Goal: Information Seeking & Learning: Learn about a topic

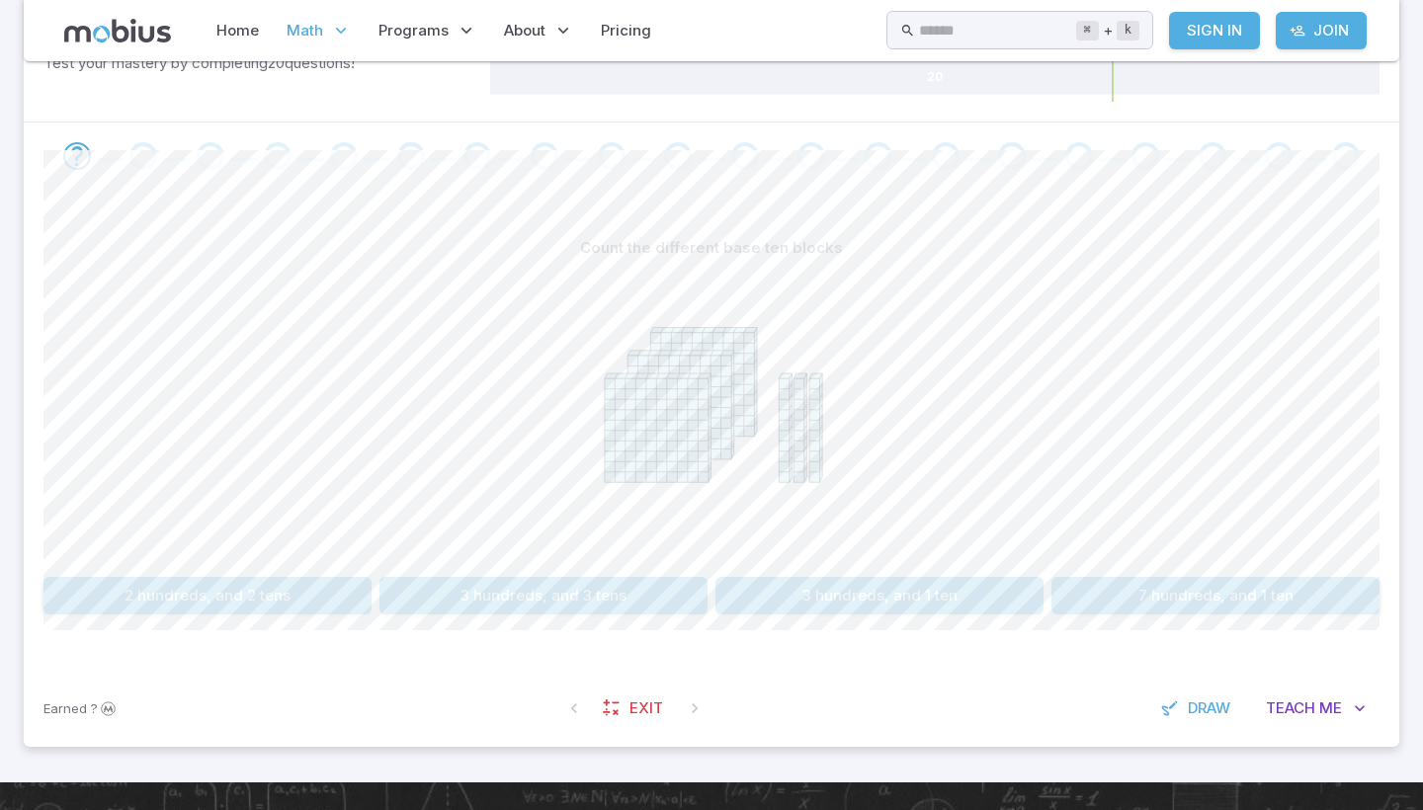
scroll to position [345, 0]
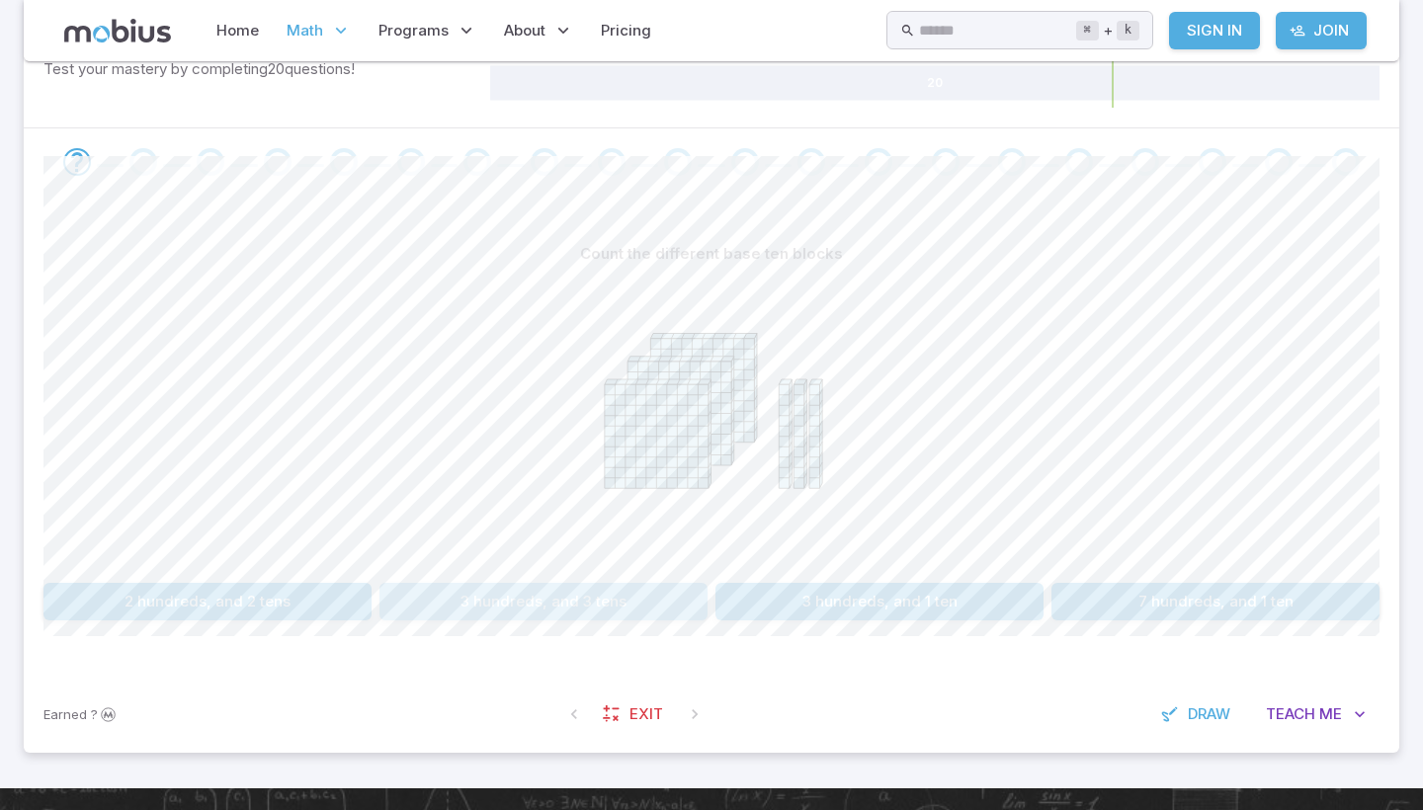
click at [629, 611] on button "3 hundreds, and 3 tens" at bounding box center [544, 602] width 328 height 38
click at [625, 607] on button "230" at bounding box center [544, 602] width 328 height 38
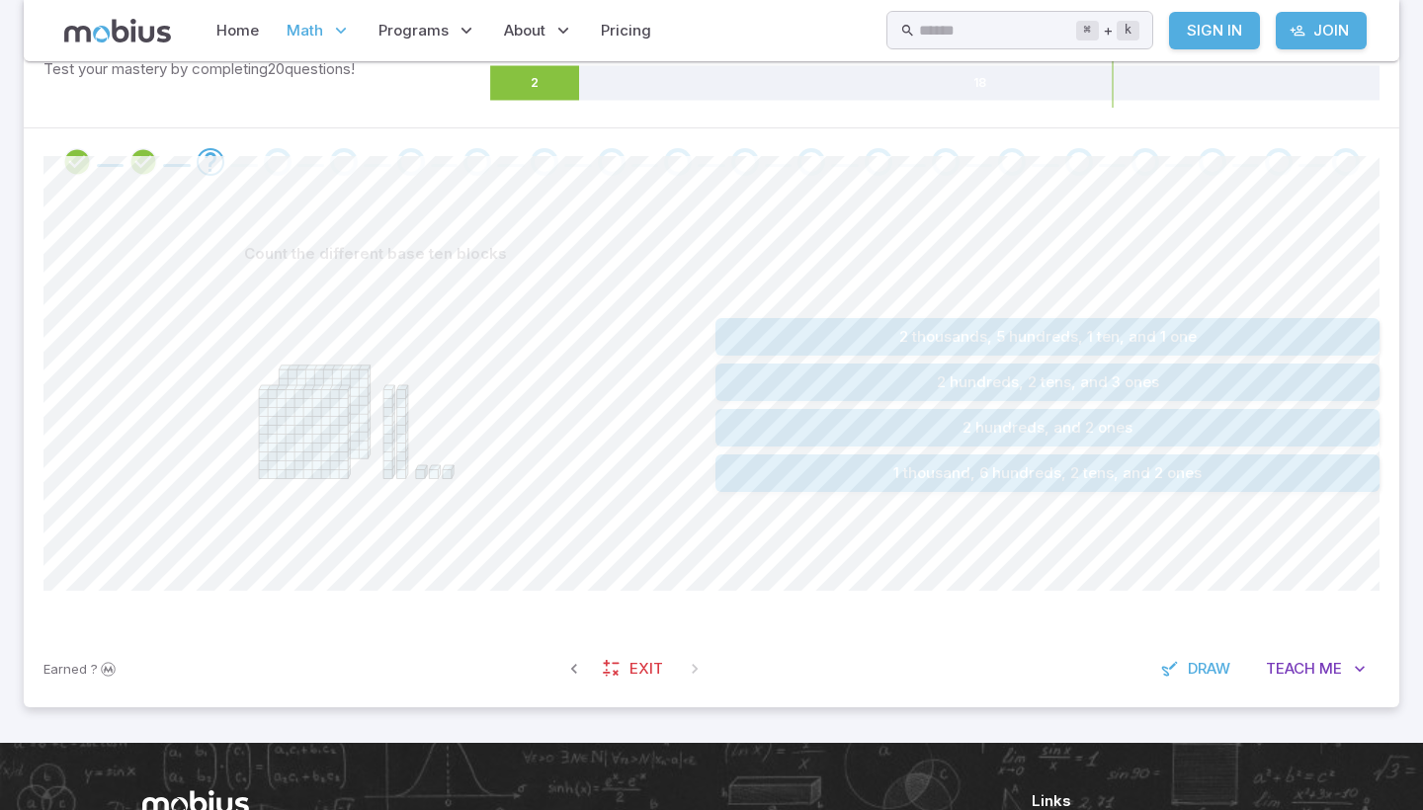
click at [981, 376] on button "2 hundreds, 2 tens, and 3 ones" at bounding box center [1048, 383] width 664 height 38
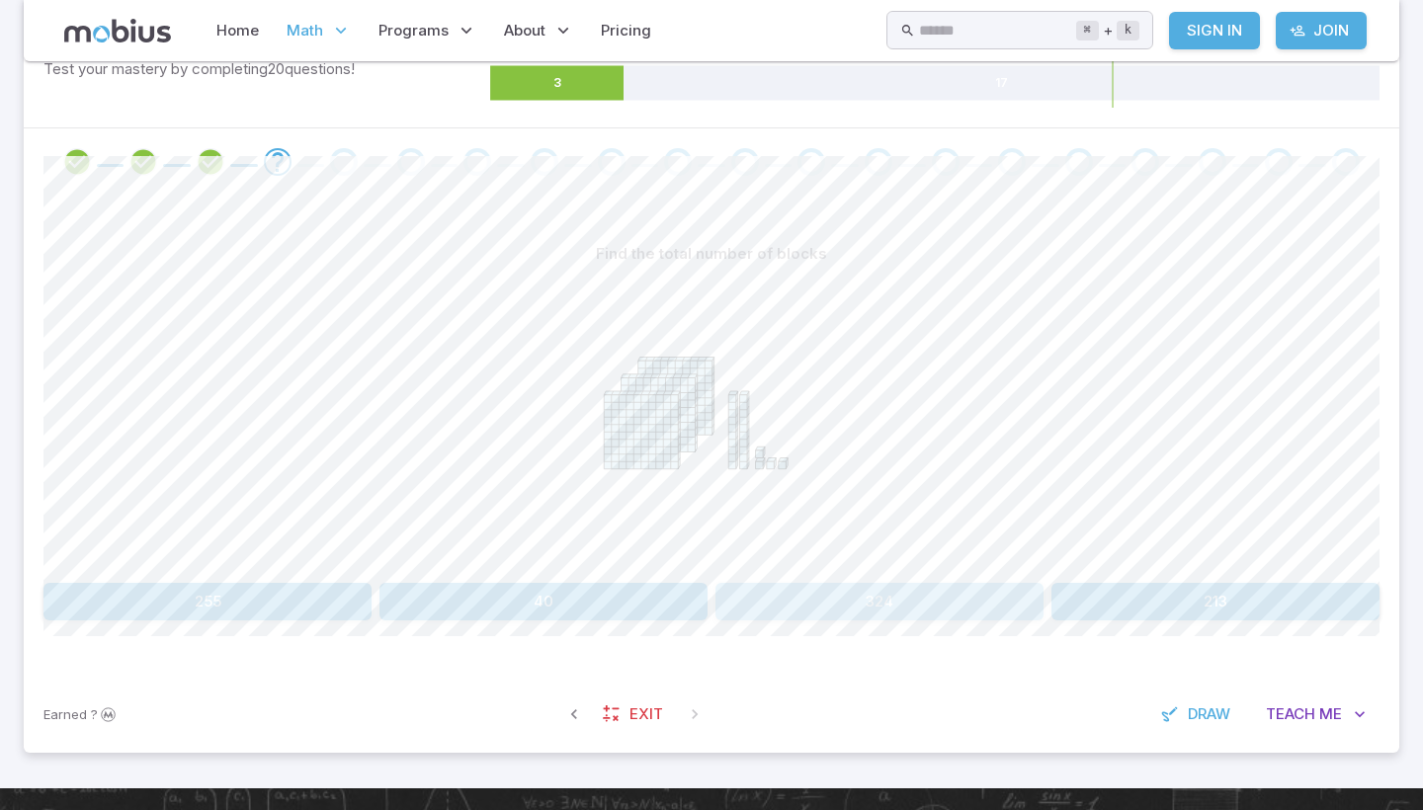
click at [823, 593] on button "324" at bounding box center [880, 602] width 328 height 38
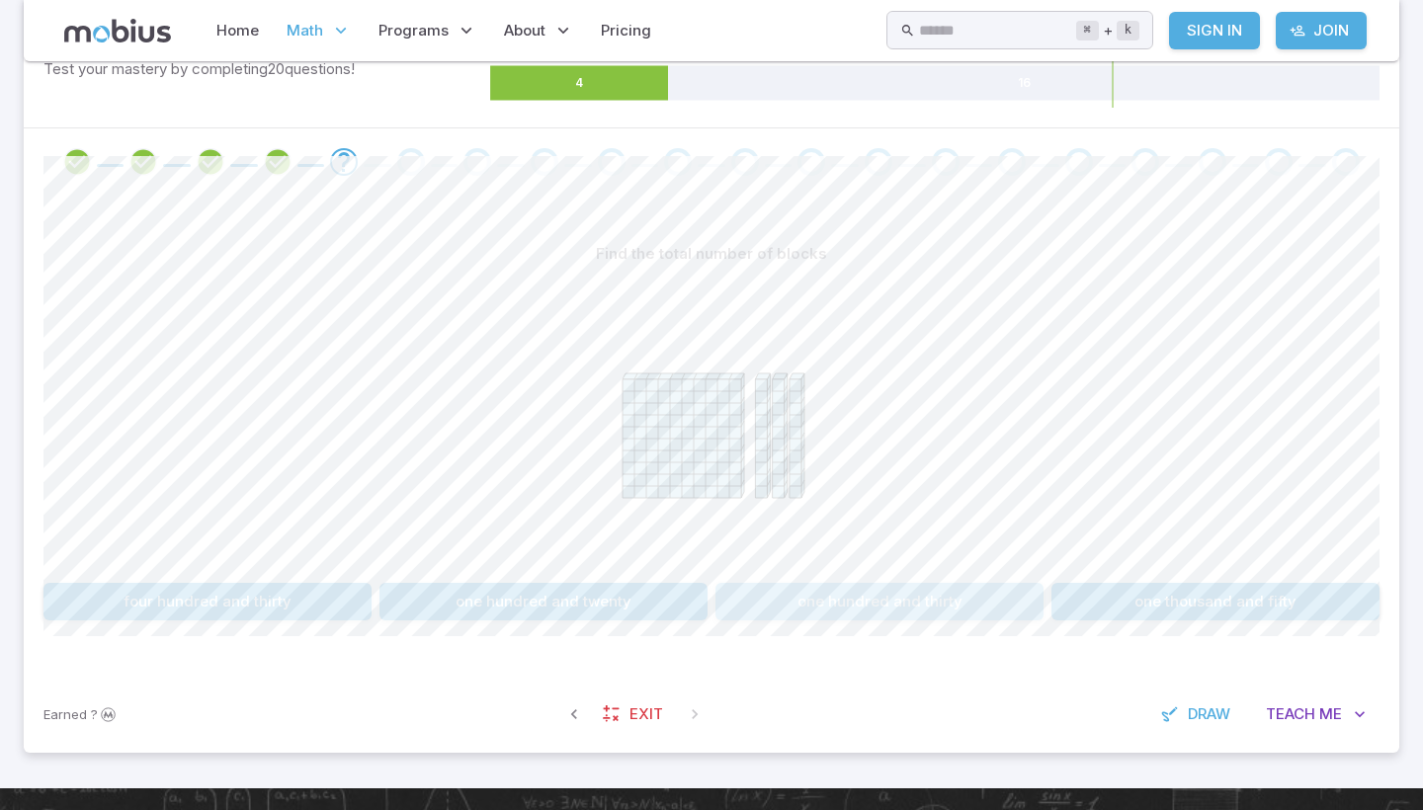
click at [847, 591] on button "one hundred and thirty" at bounding box center [880, 602] width 328 height 38
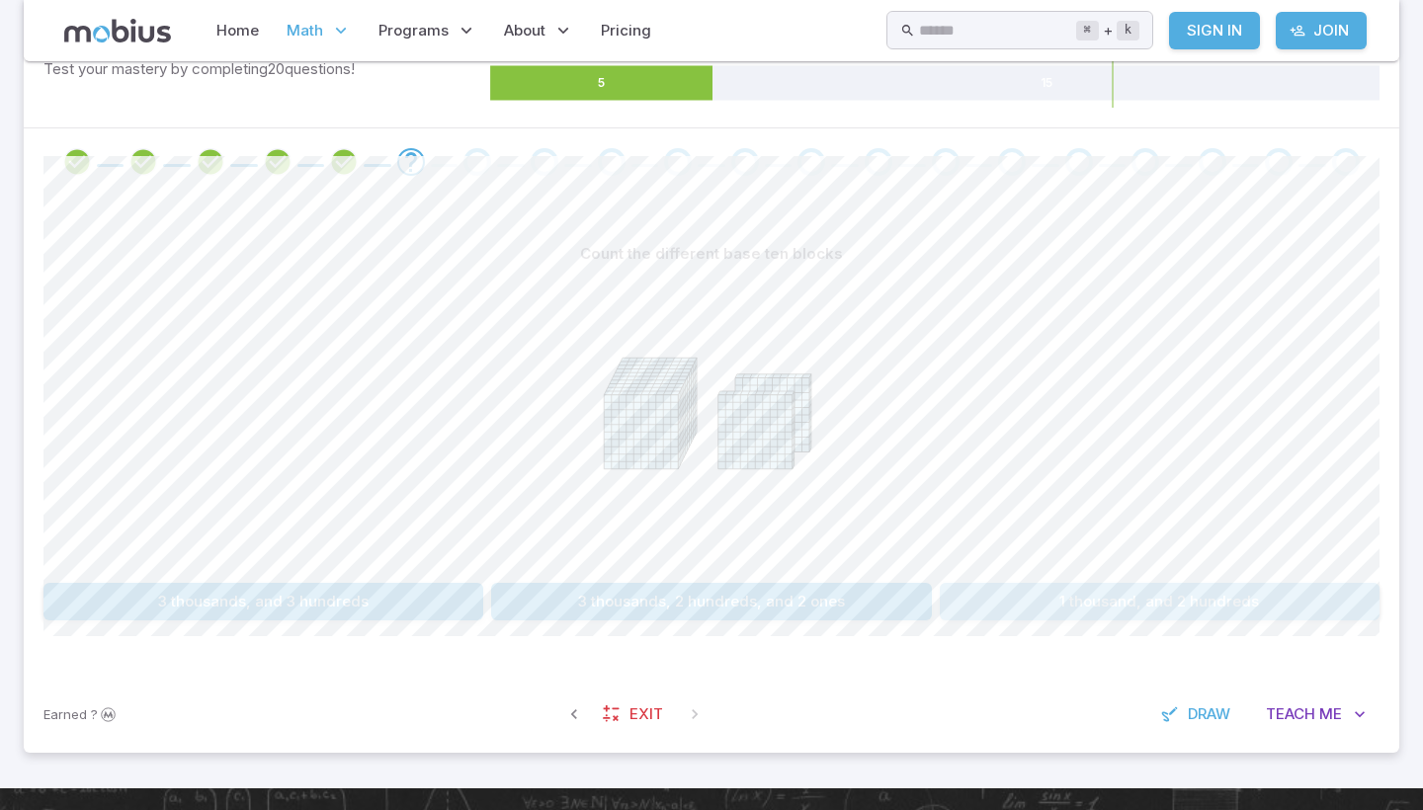
click at [1043, 612] on button "1 thousand, and 2 hundreds" at bounding box center [1160, 602] width 440 height 38
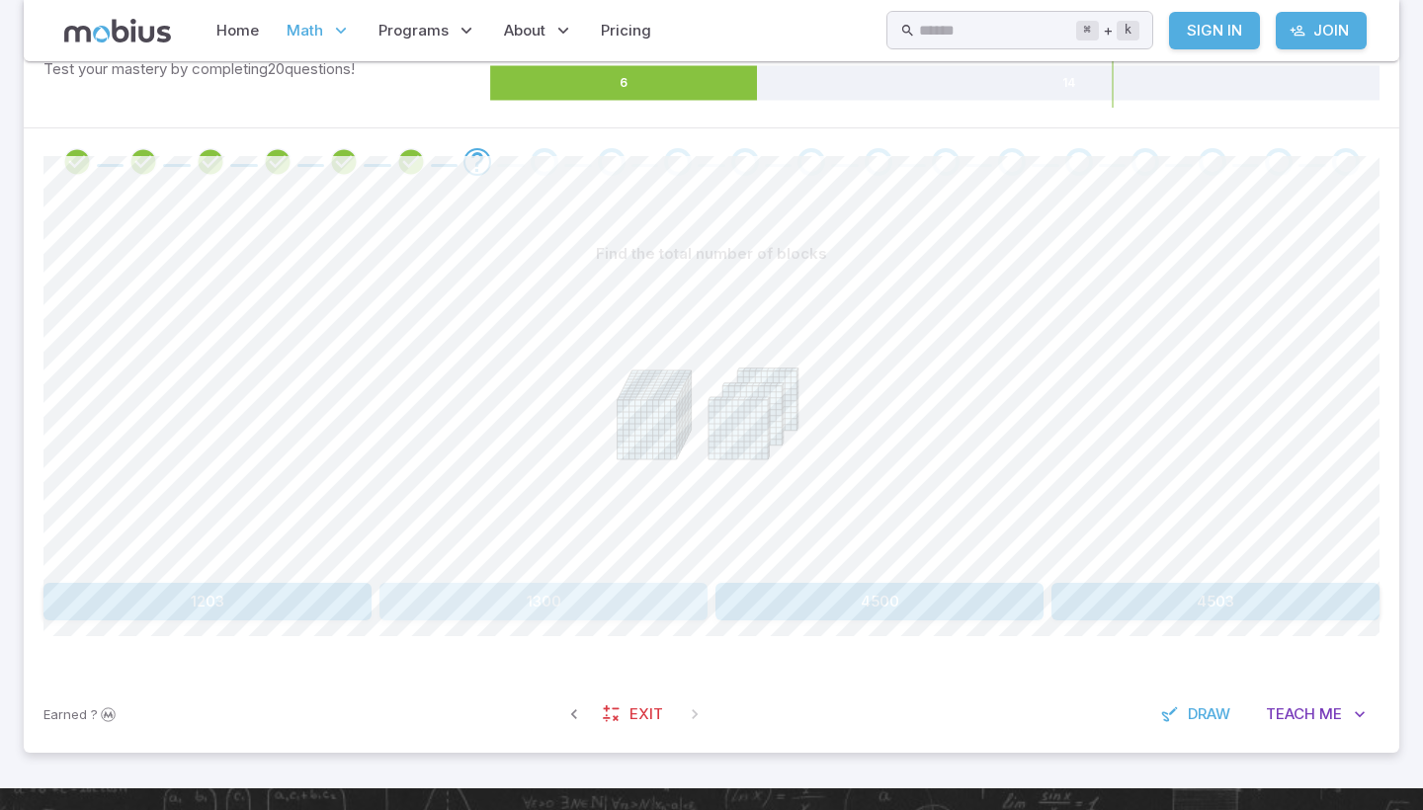
click at [645, 598] on button "1300" at bounding box center [544, 602] width 328 height 38
click at [599, 590] on button "1210" at bounding box center [544, 602] width 328 height 38
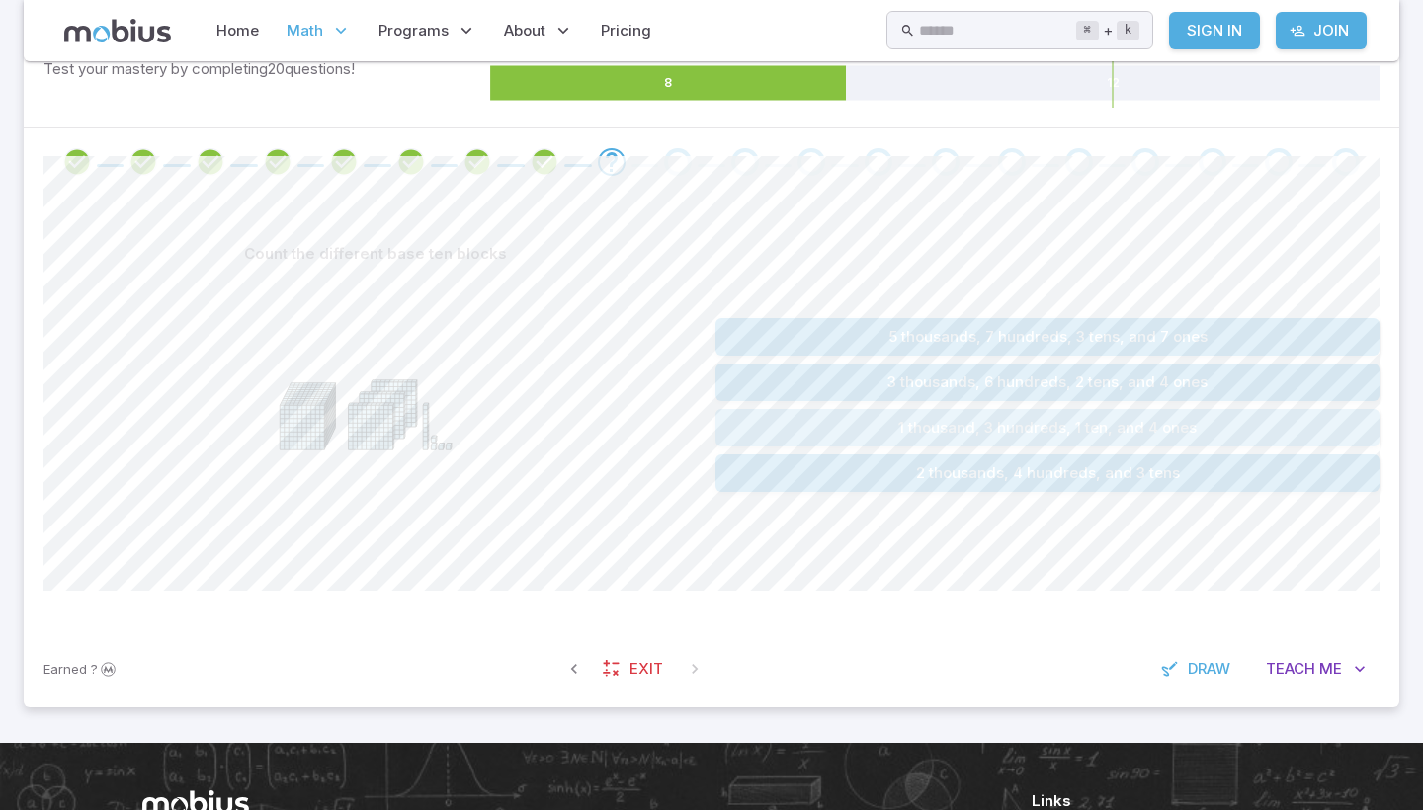
click at [783, 412] on button "1 thousand, 3 hundreds, 1 ten, and 4 ones" at bounding box center [1048, 428] width 664 height 38
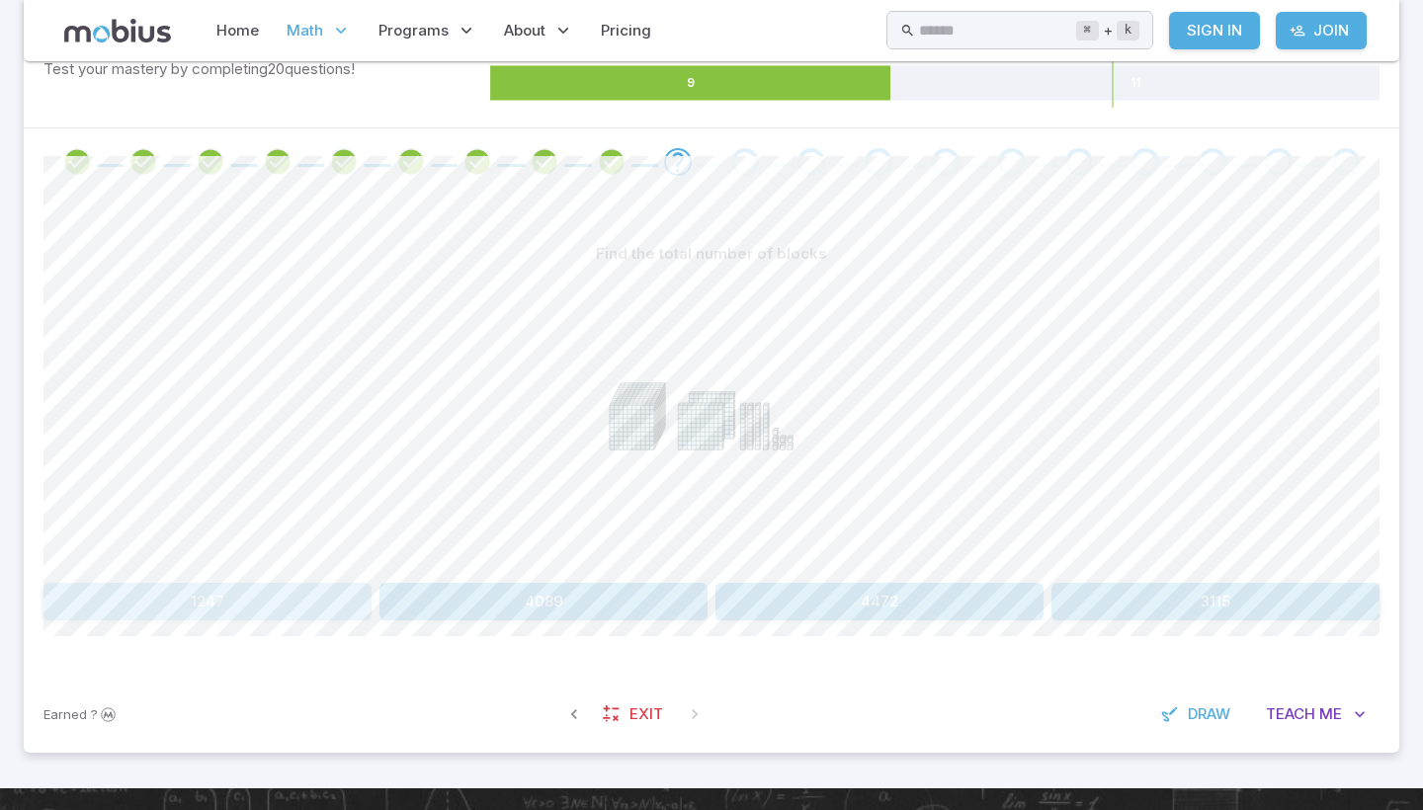
click at [321, 605] on button "1247" at bounding box center [207, 602] width 328 height 38
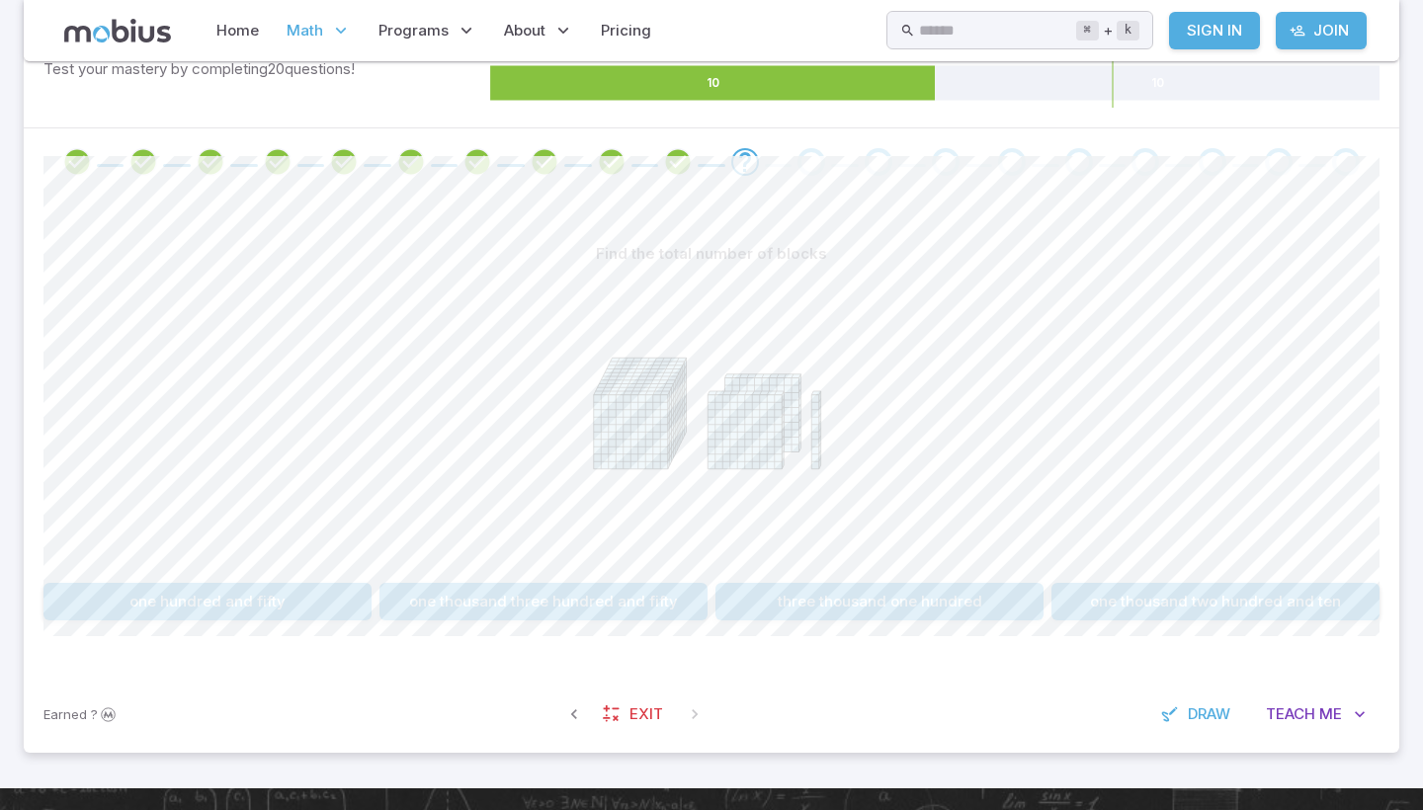
scroll to position [337, 0]
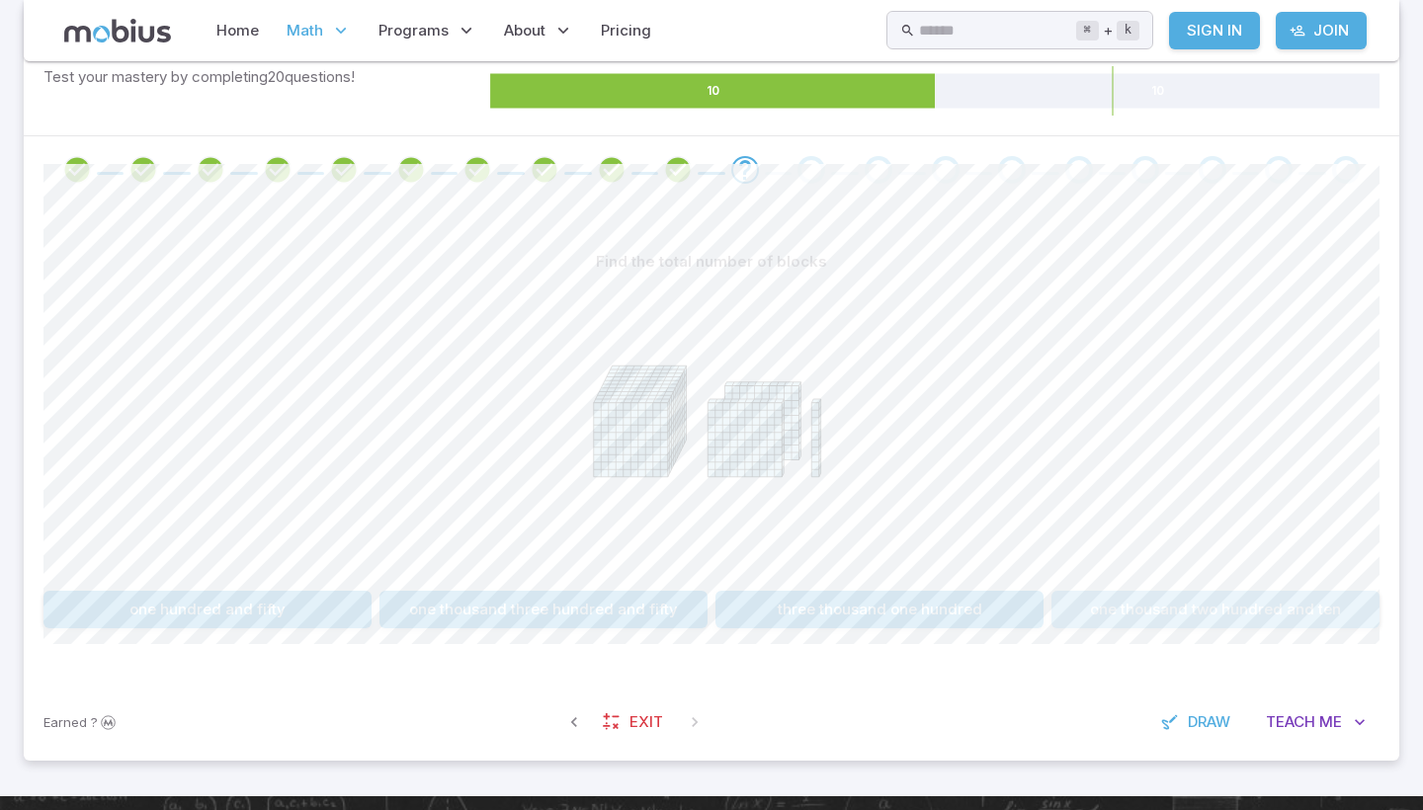
click at [1292, 614] on button "one thousand two hundred and ten" at bounding box center [1216, 610] width 328 height 38
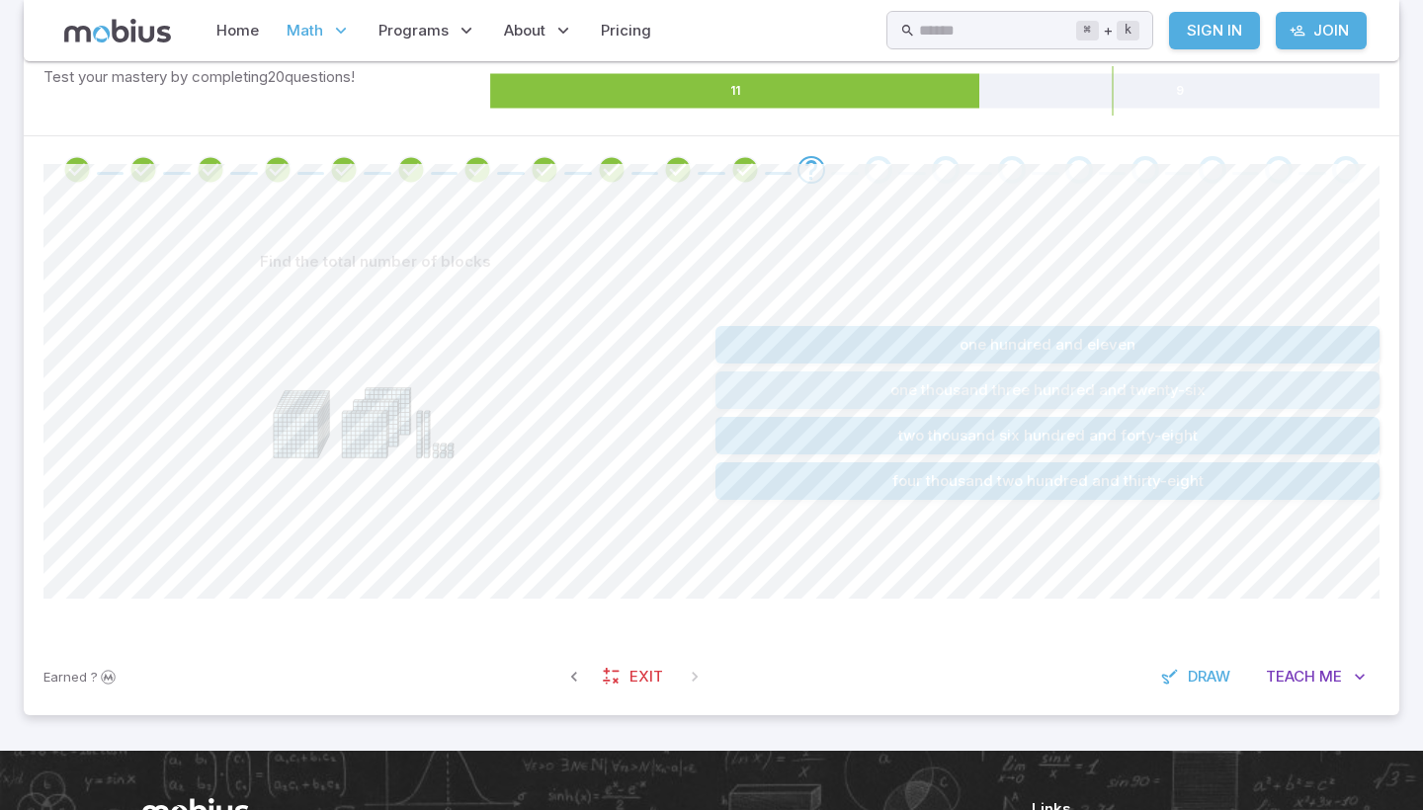
click at [1177, 376] on button "one thousand three hundred and twenty-six" at bounding box center [1048, 391] width 664 height 38
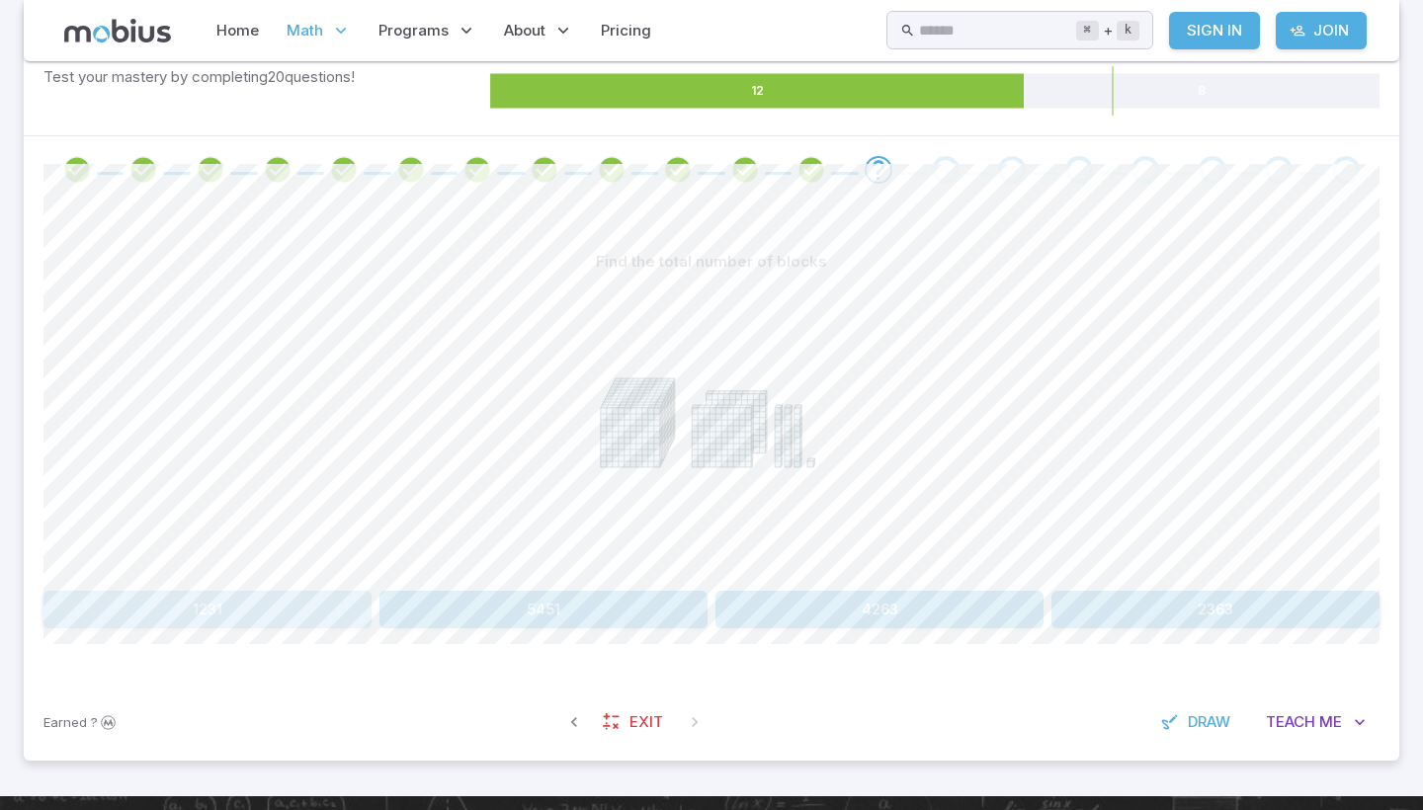
click at [292, 596] on button "1231" at bounding box center [207, 610] width 328 height 38
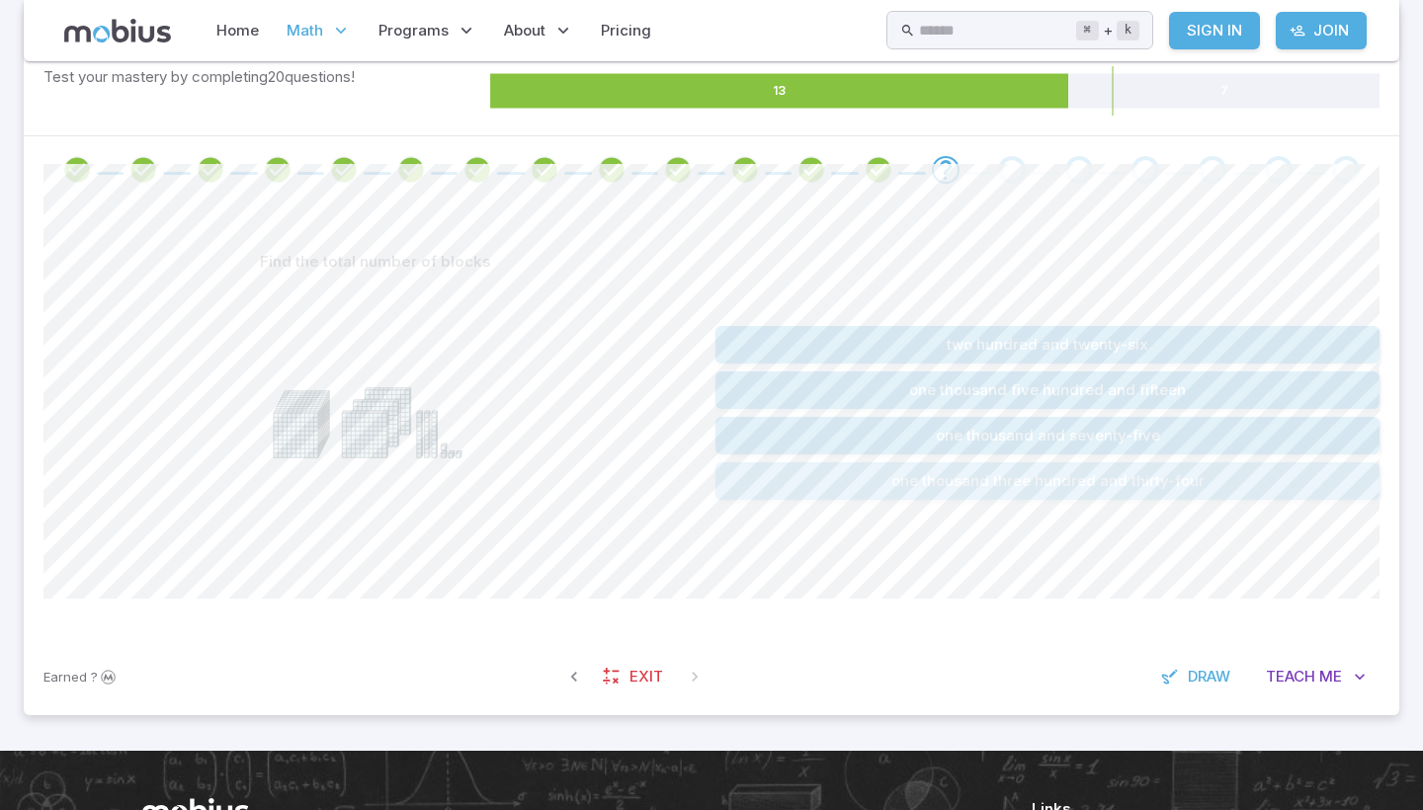
click at [748, 470] on button "one thousand three hundred and thirty-four" at bounding box center [1048, 482] width 664 height 38
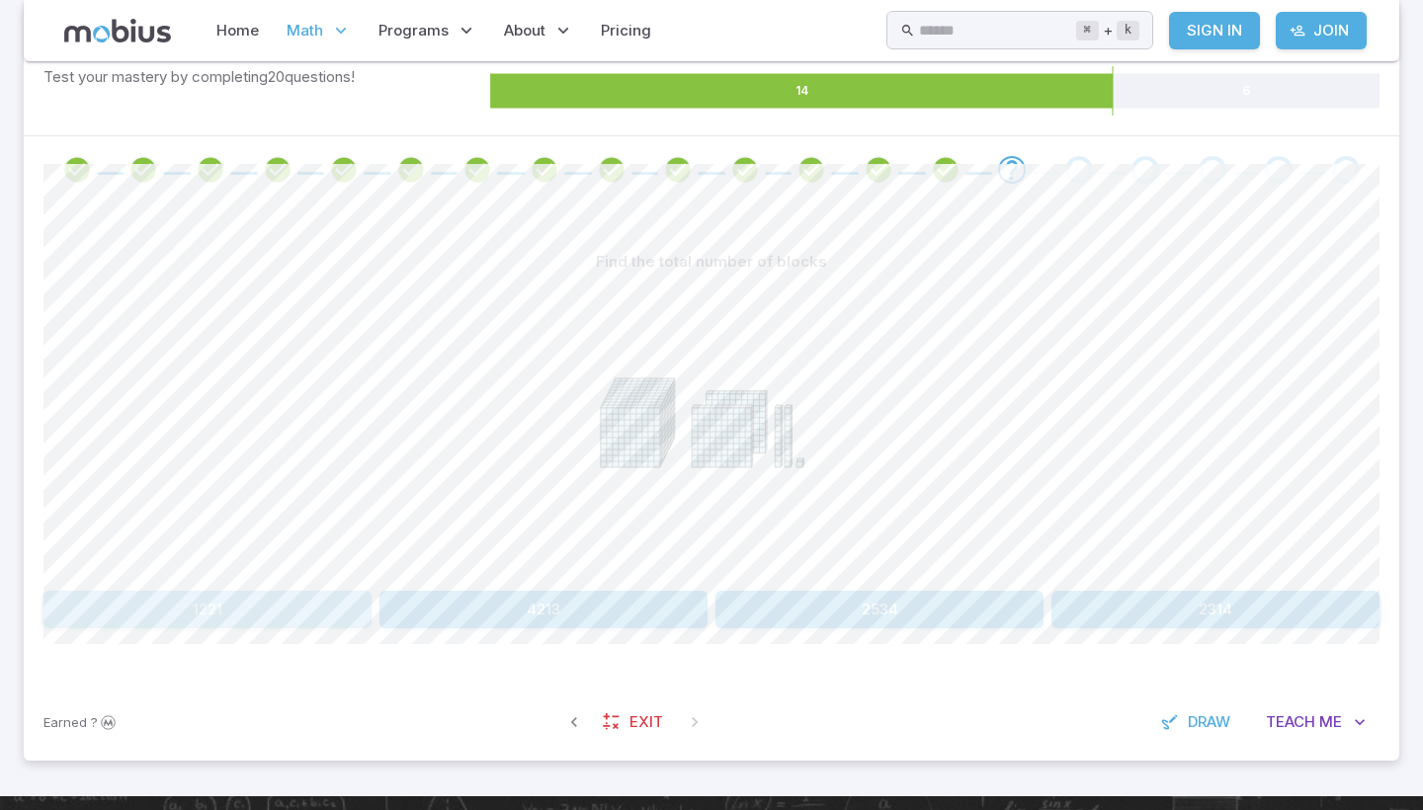
click at [248, 609] on button "1221" at bounding box center [207, 610] width 328 height 38
click at [511, 610] on button "one thousand four hundred" at bounding box center [544, 610] width 328 height 38
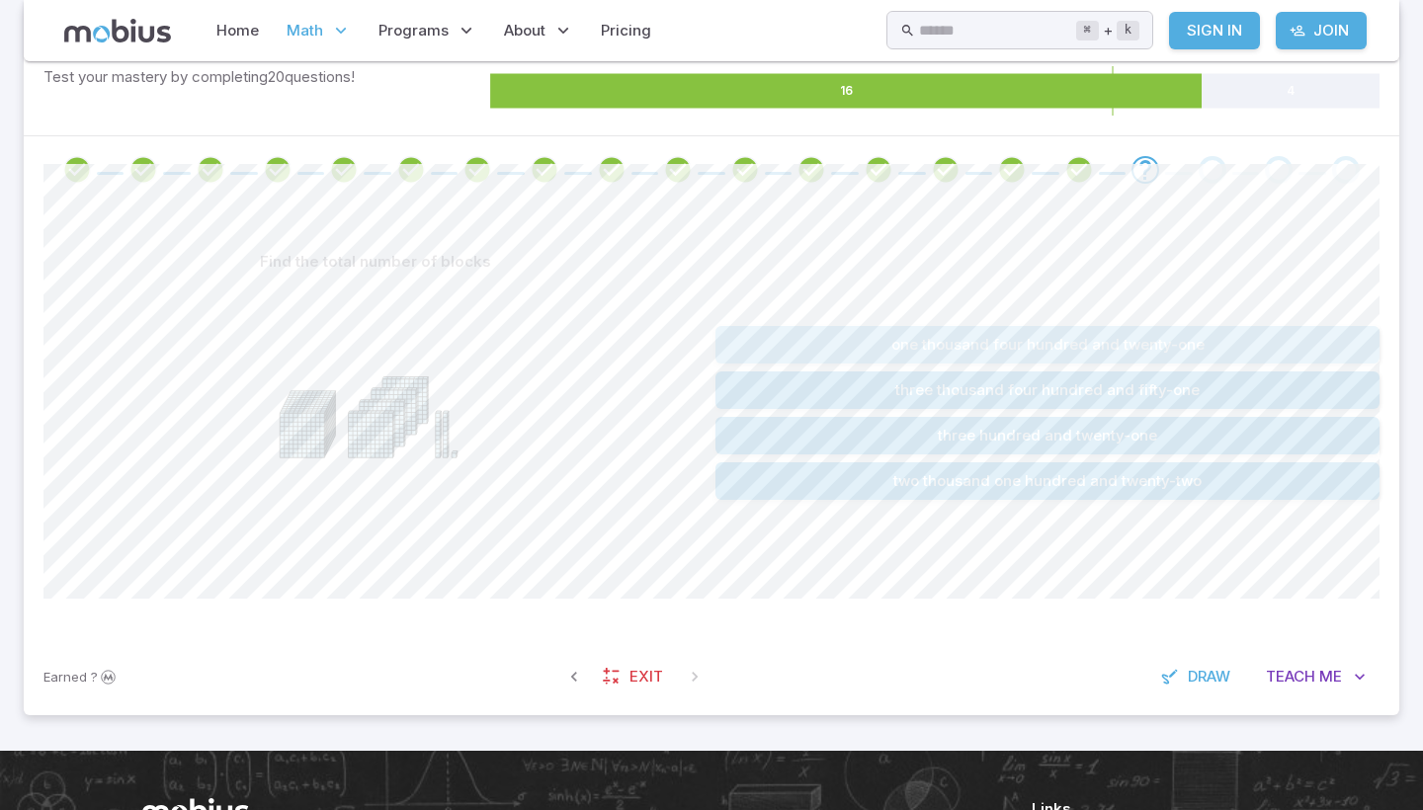
click at [783, 337] on button "one thousand four hundred and twenty-one" at bounding box center [1048, 345] width 664 height 38
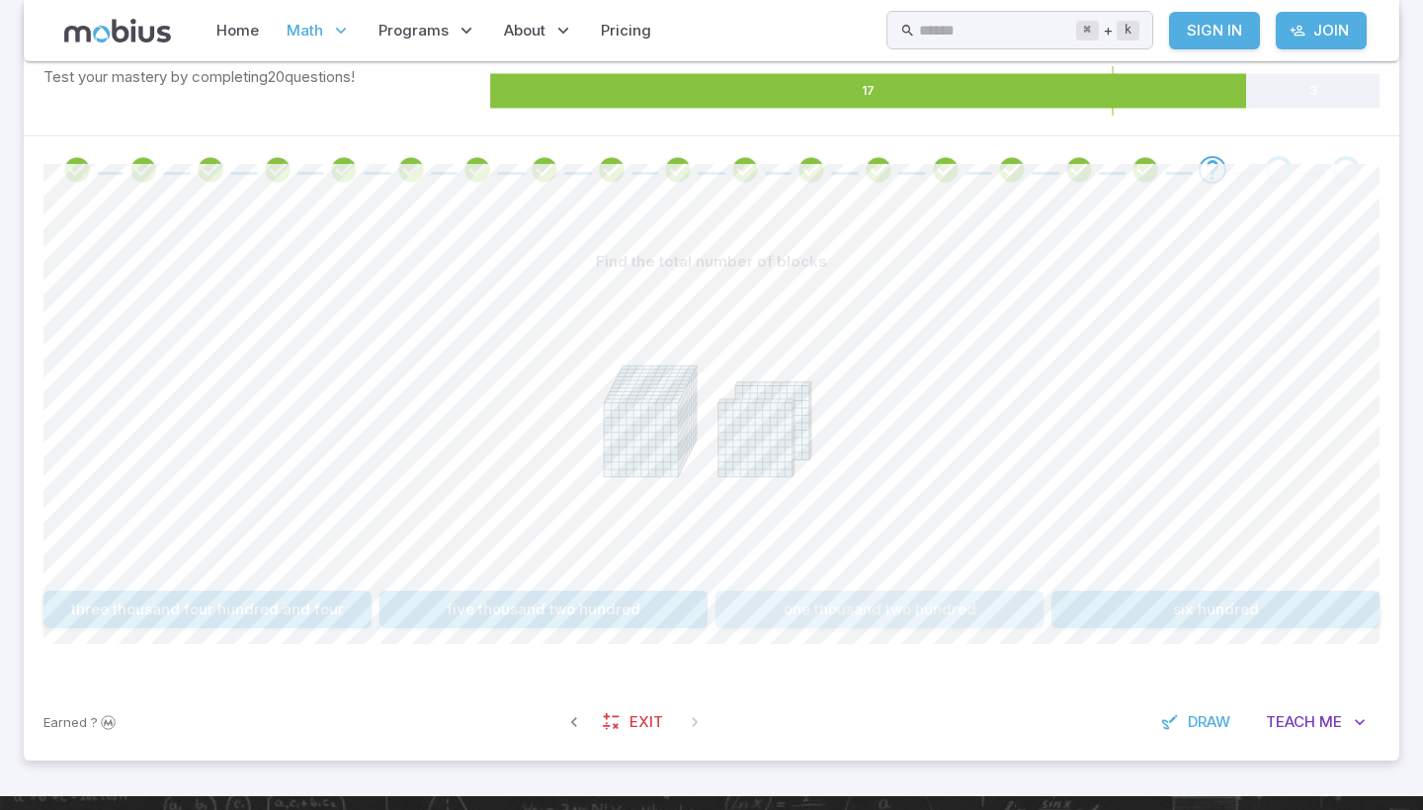
click at [851, 599] on button "one thousand two hundred" at bounding box center [880, 610] width 328 height 38
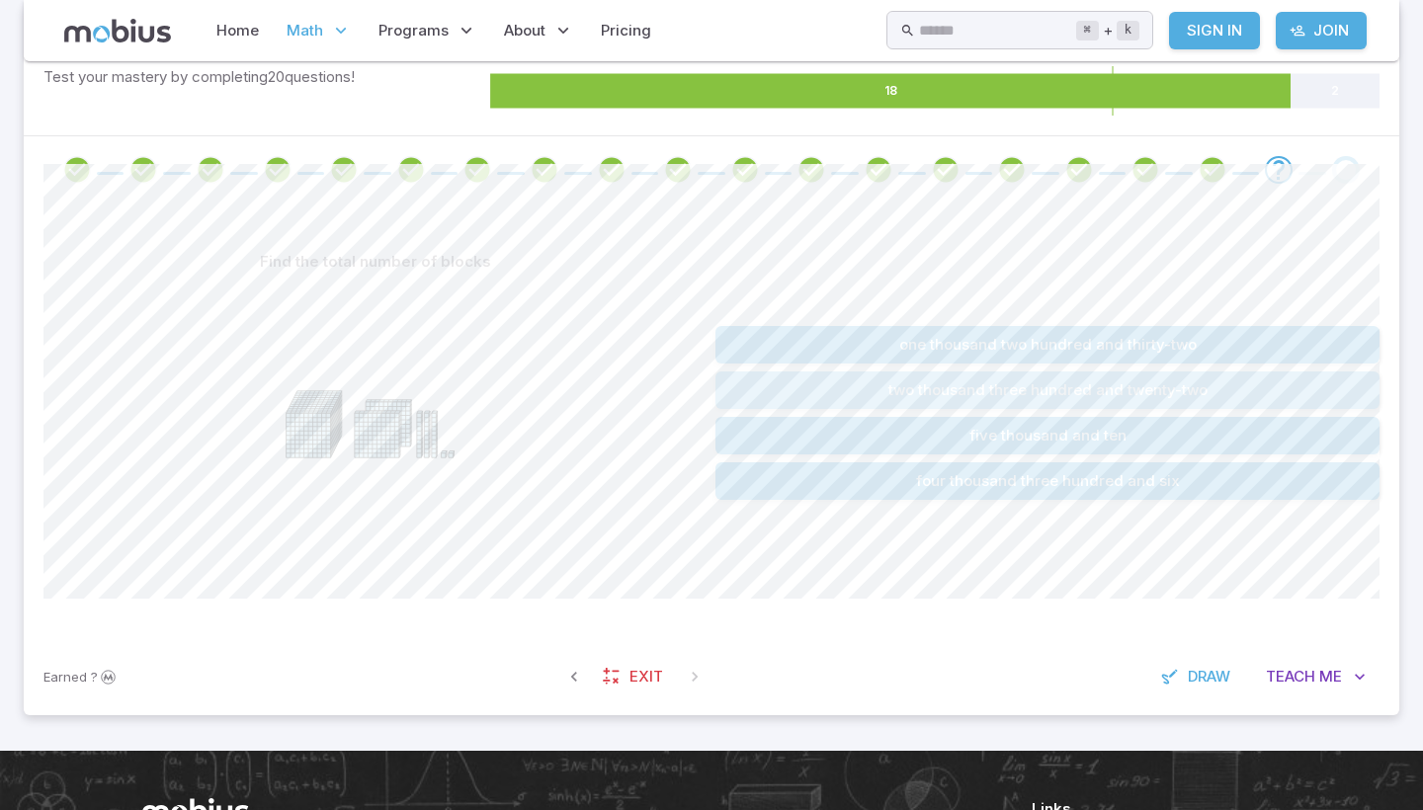
drag, startPoint x: 1004, startPoint y: 387, endPoint x: 941, endPoint y: 323, distance: 90.2
click at [986, 380] on button "two thousand three hundred and twenty-two" at bounding box center [1048, 391] width 664 height 38
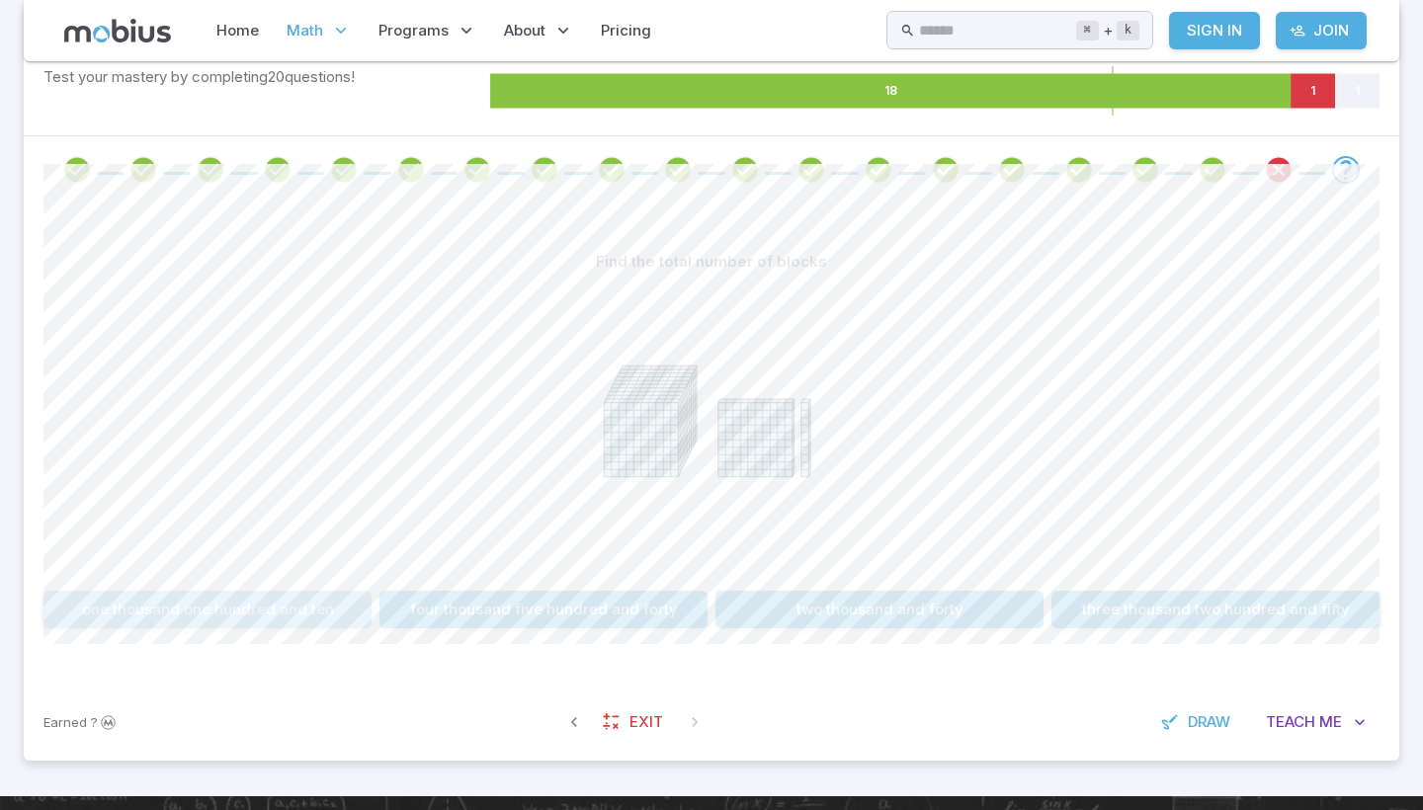
click at [325, 594] on button "one thousand one hundred and ten" at bounding box center [207, 610] width 328 height 38
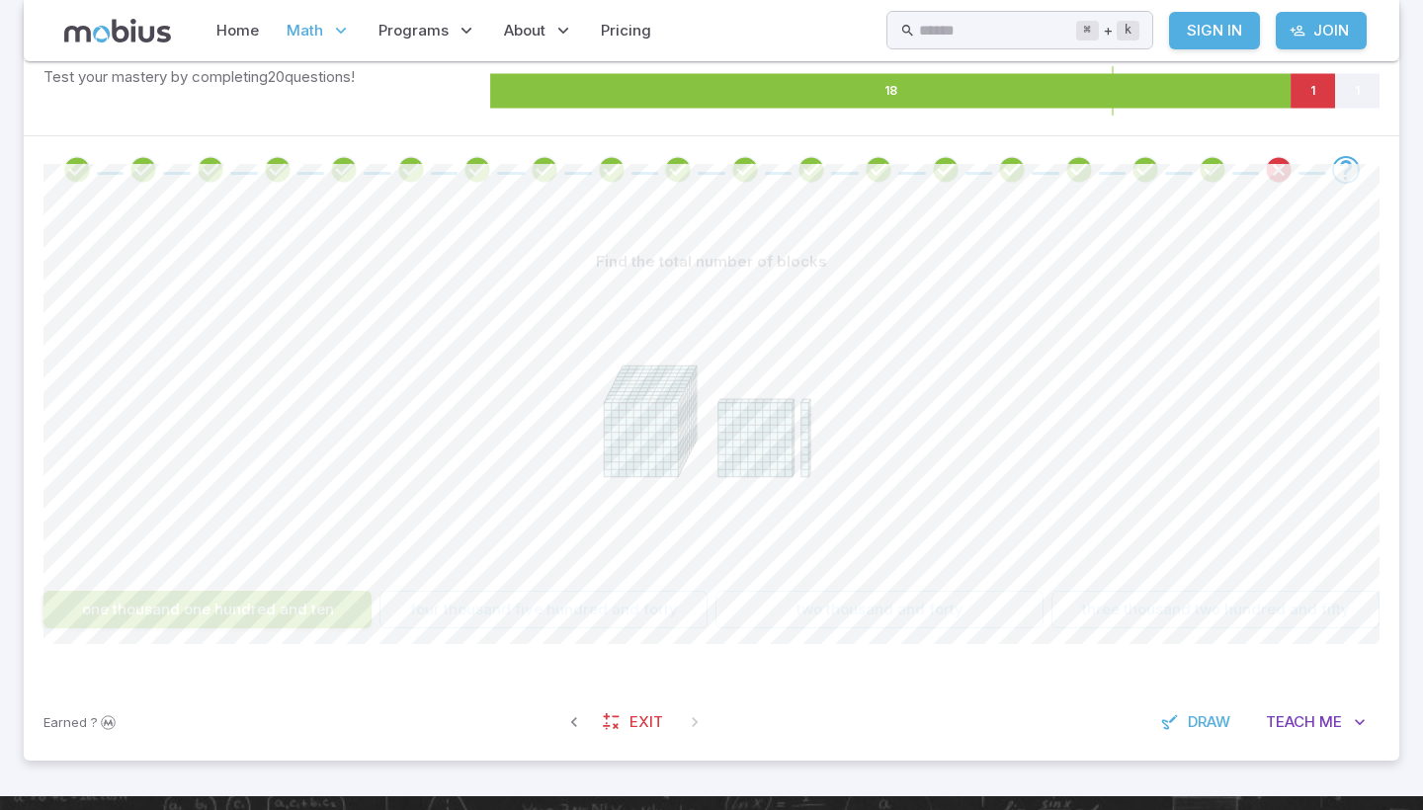
scroll to position [312, 0]
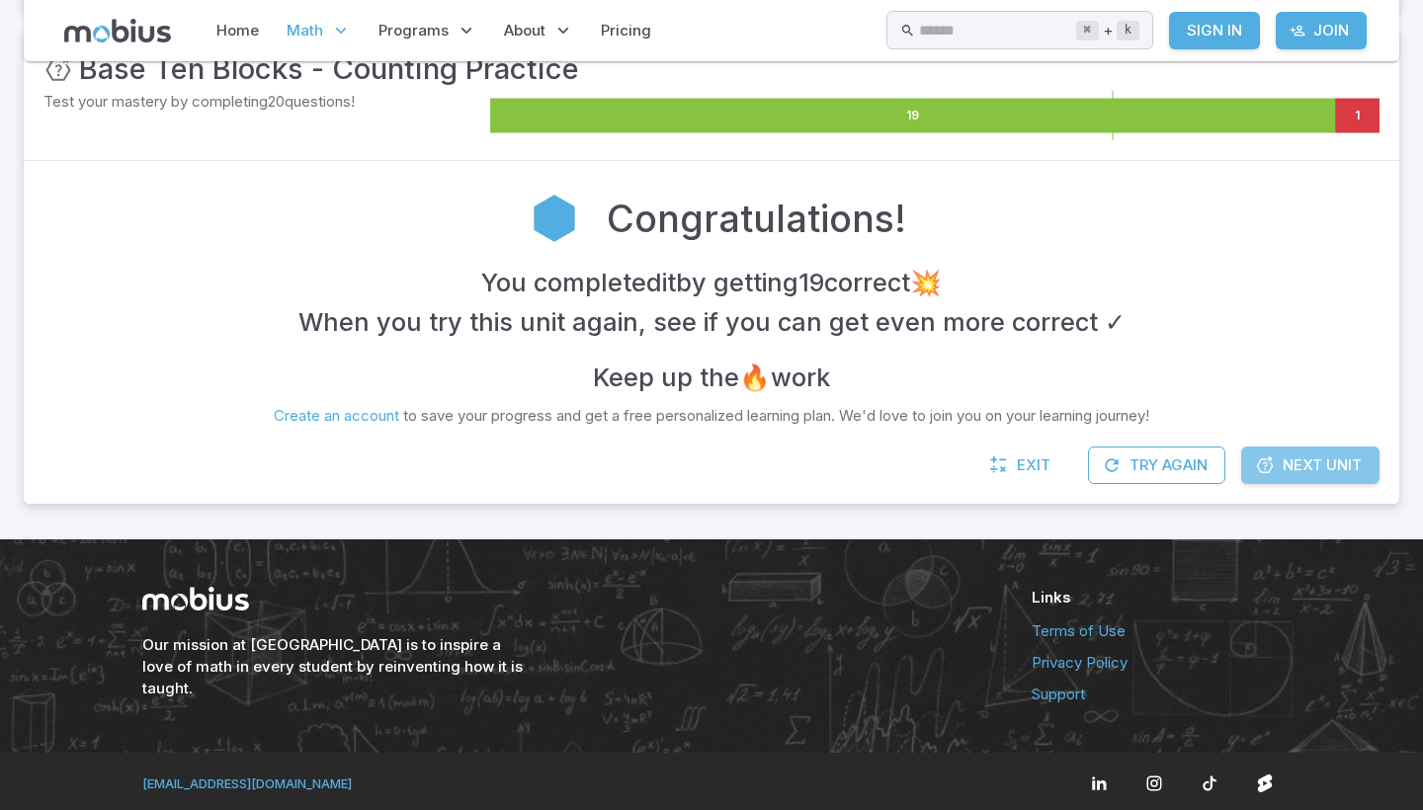
click at [1269, 456] on icon at bounding box center [1265, 466] width 20 height 20
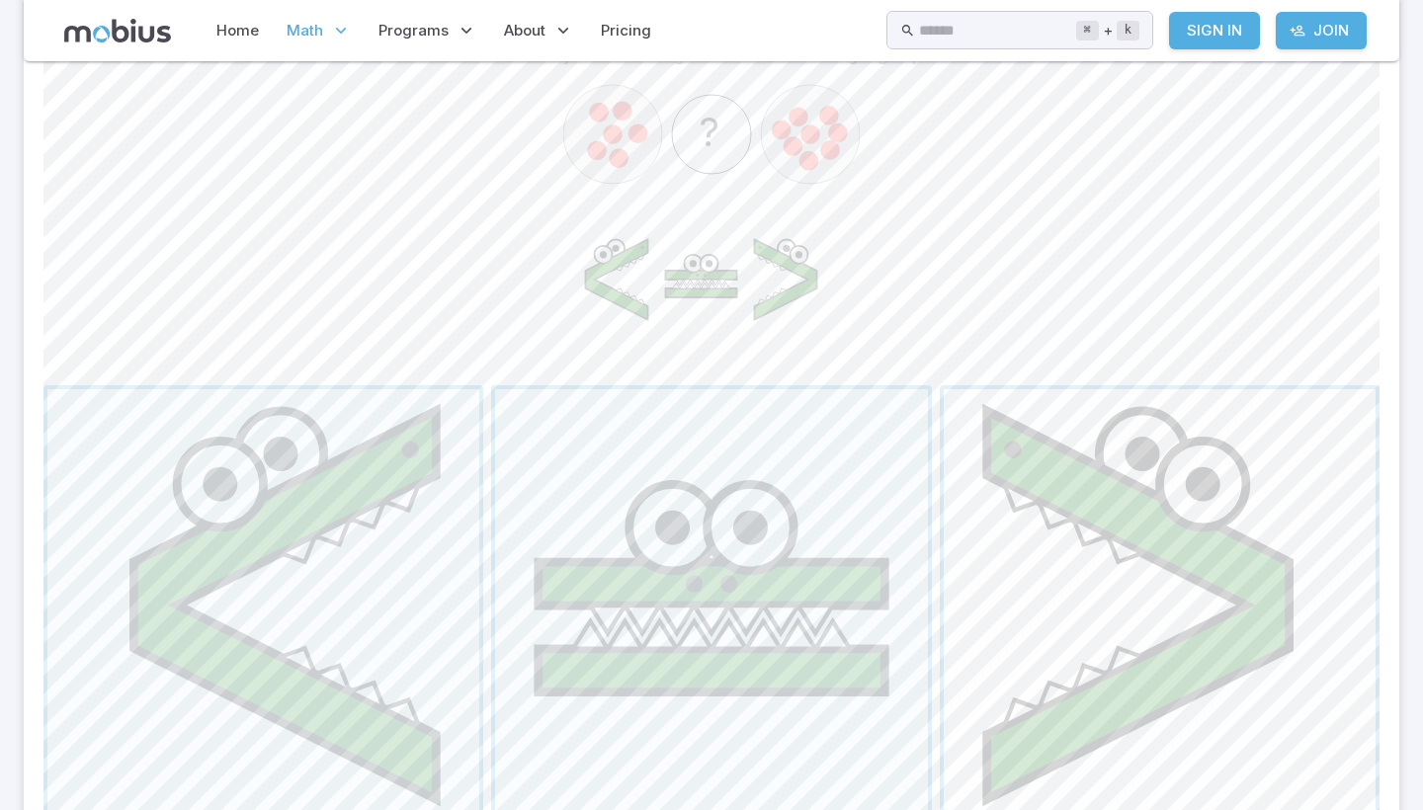
scroll to position [543, 0]
click at [389, 606] on span "button" at bounding box center [263, 605] width 432 height 432
click at [162, 644] on span "button" at bounding box center [263, 605] width 432 height 432
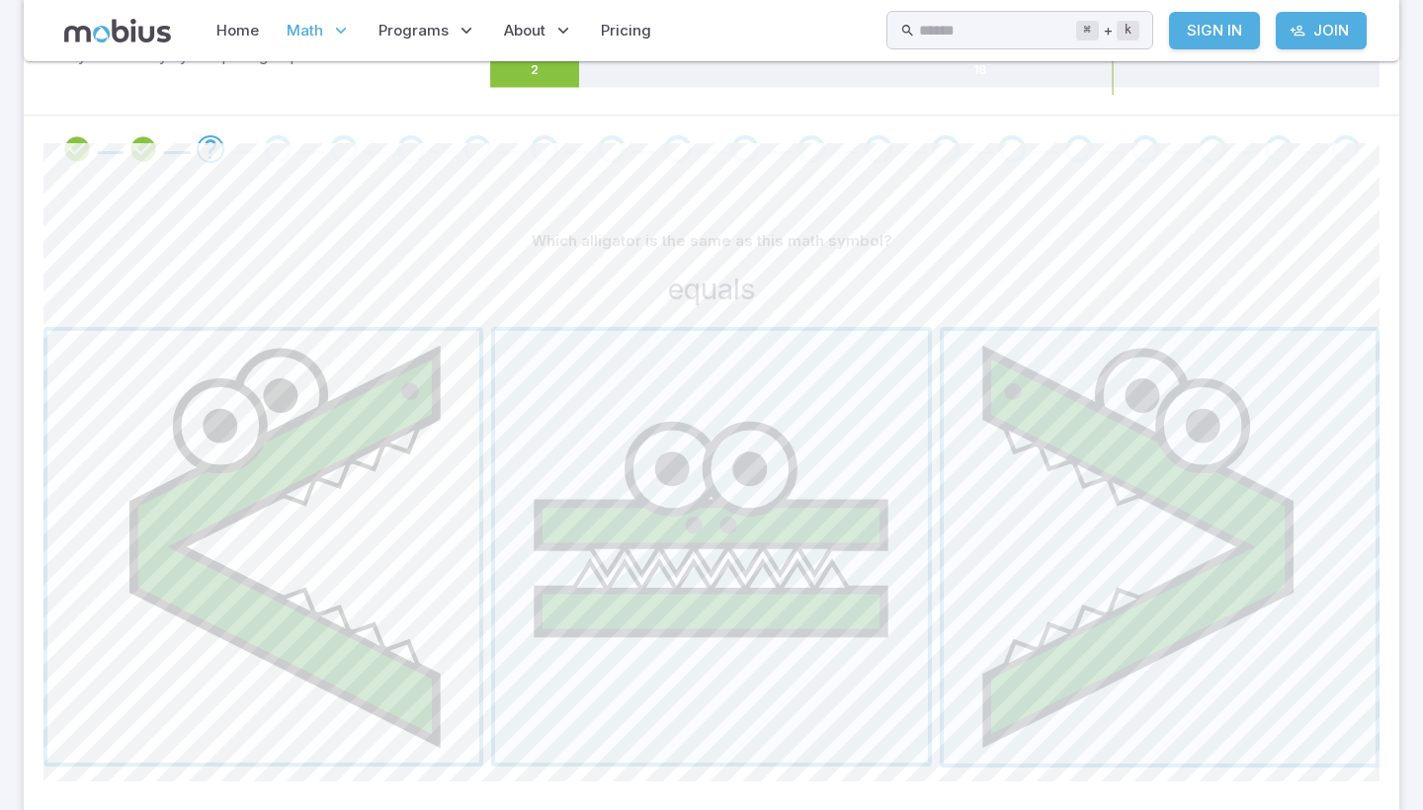
scroll to position [359, 0]
click at [697, 617] on span "button" at bounding box center [711, 546] width 432 height 432
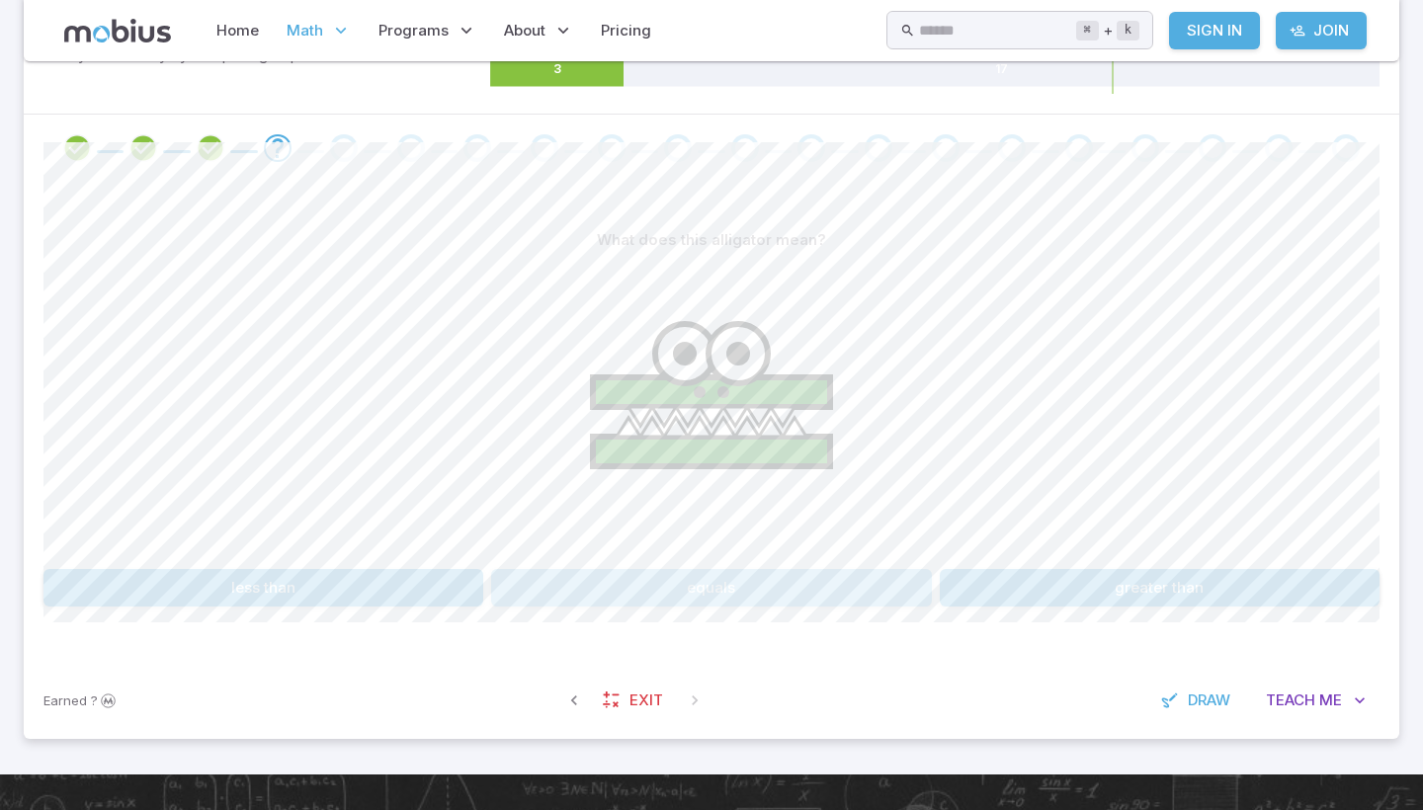
click at [703, 577] on button "equals" at bounding box center [711, 588] width 440 height 38
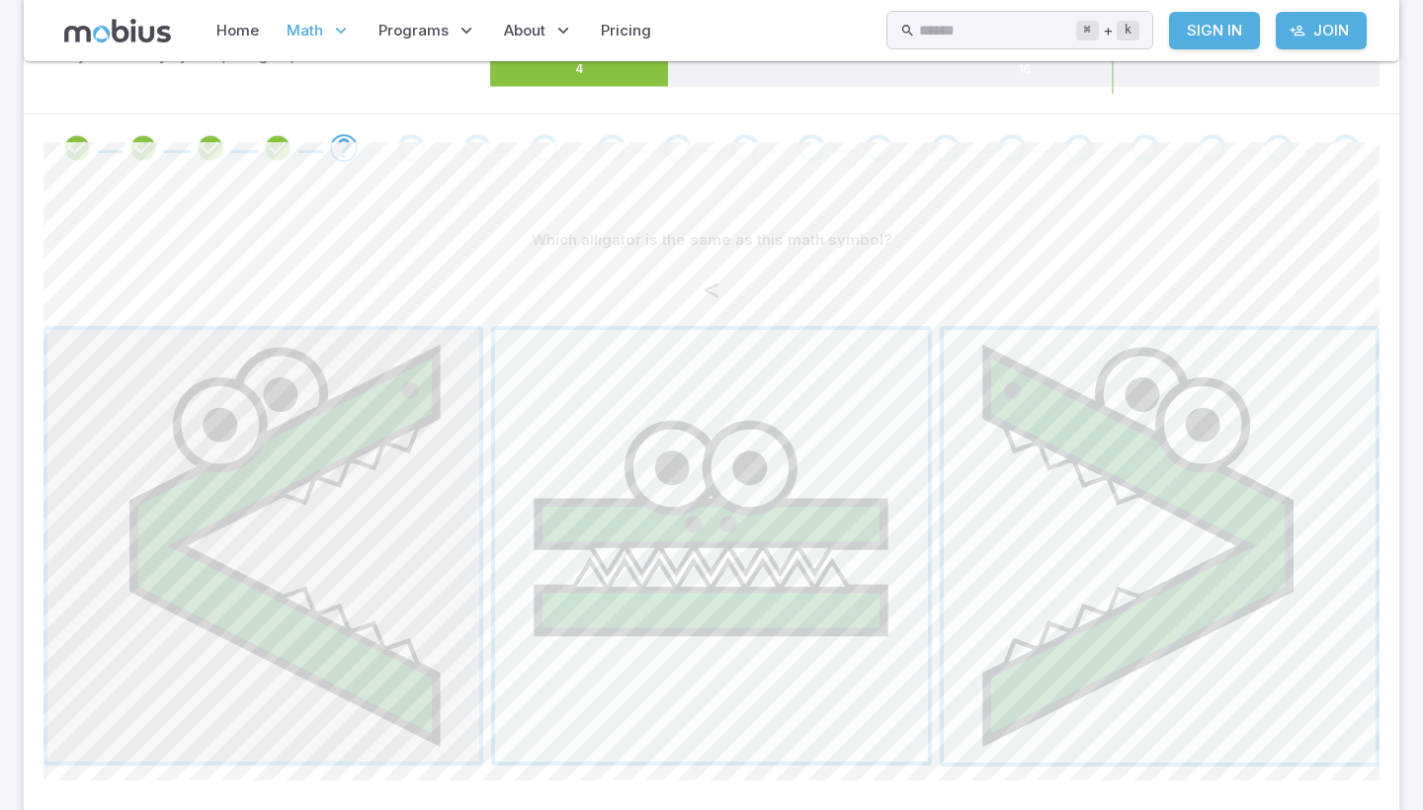
click at [344, 602] on span "button" at bounding box center [263, 546] width 432 height 432
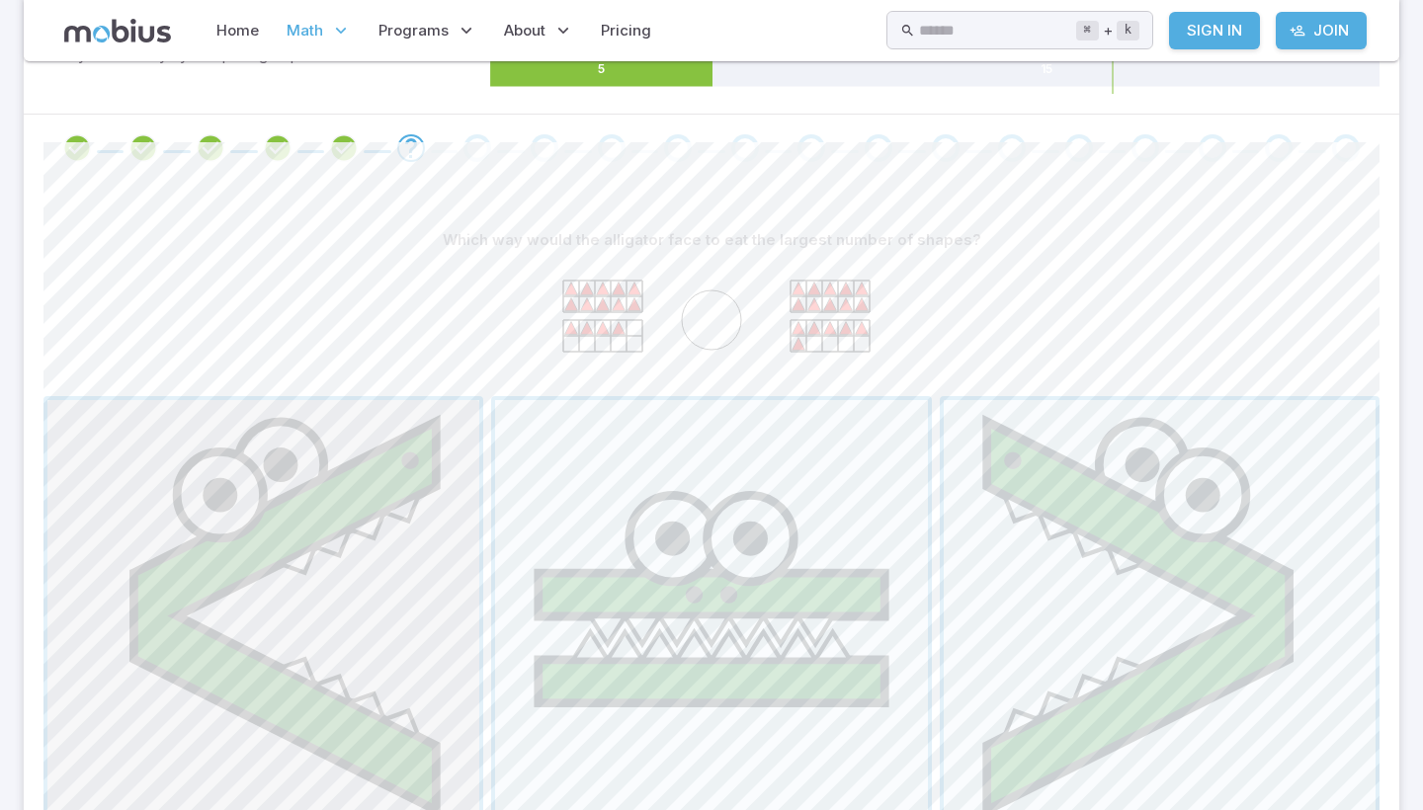
click at [144, 577] on span "button" at bounding box center [263, 616] width 432 height 432
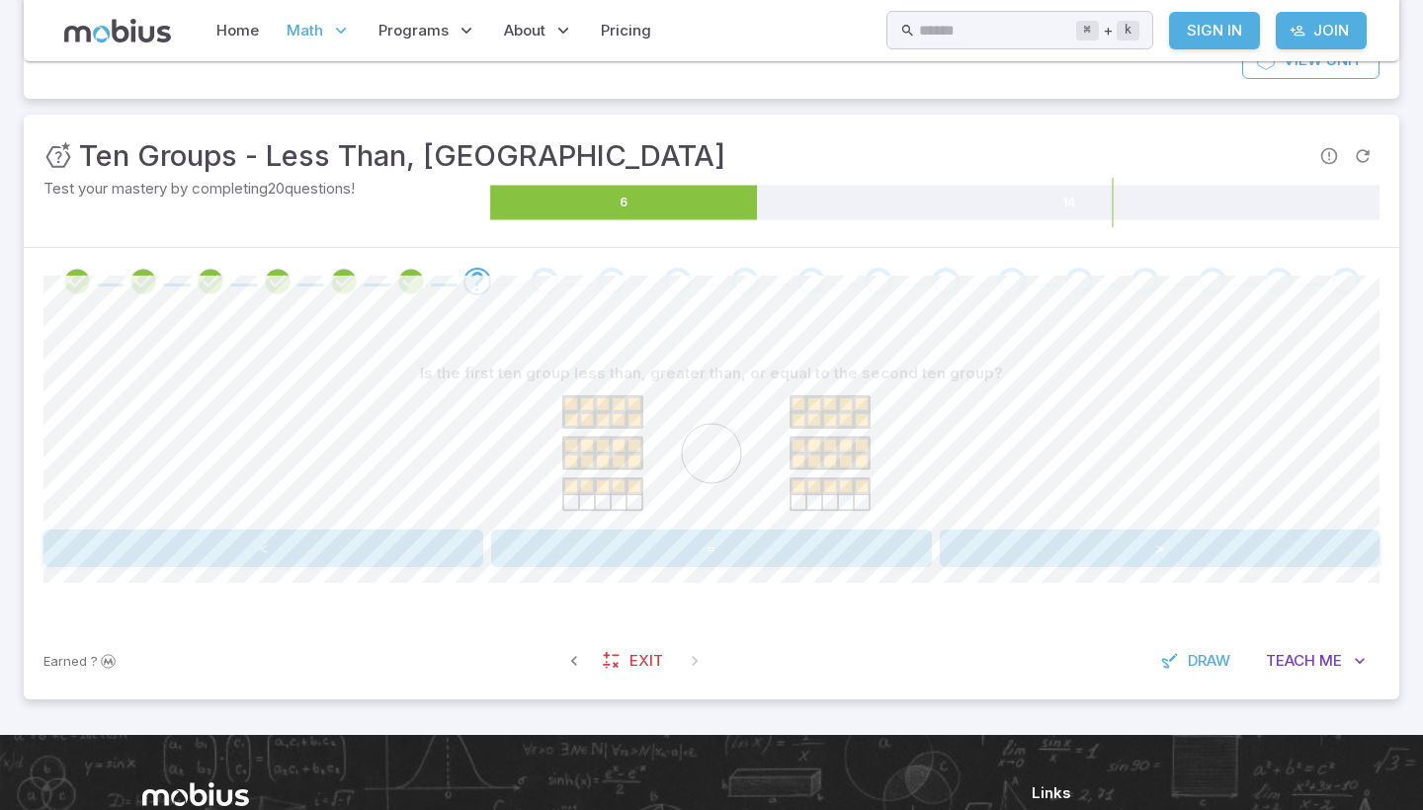
scroll to position [217, 0]
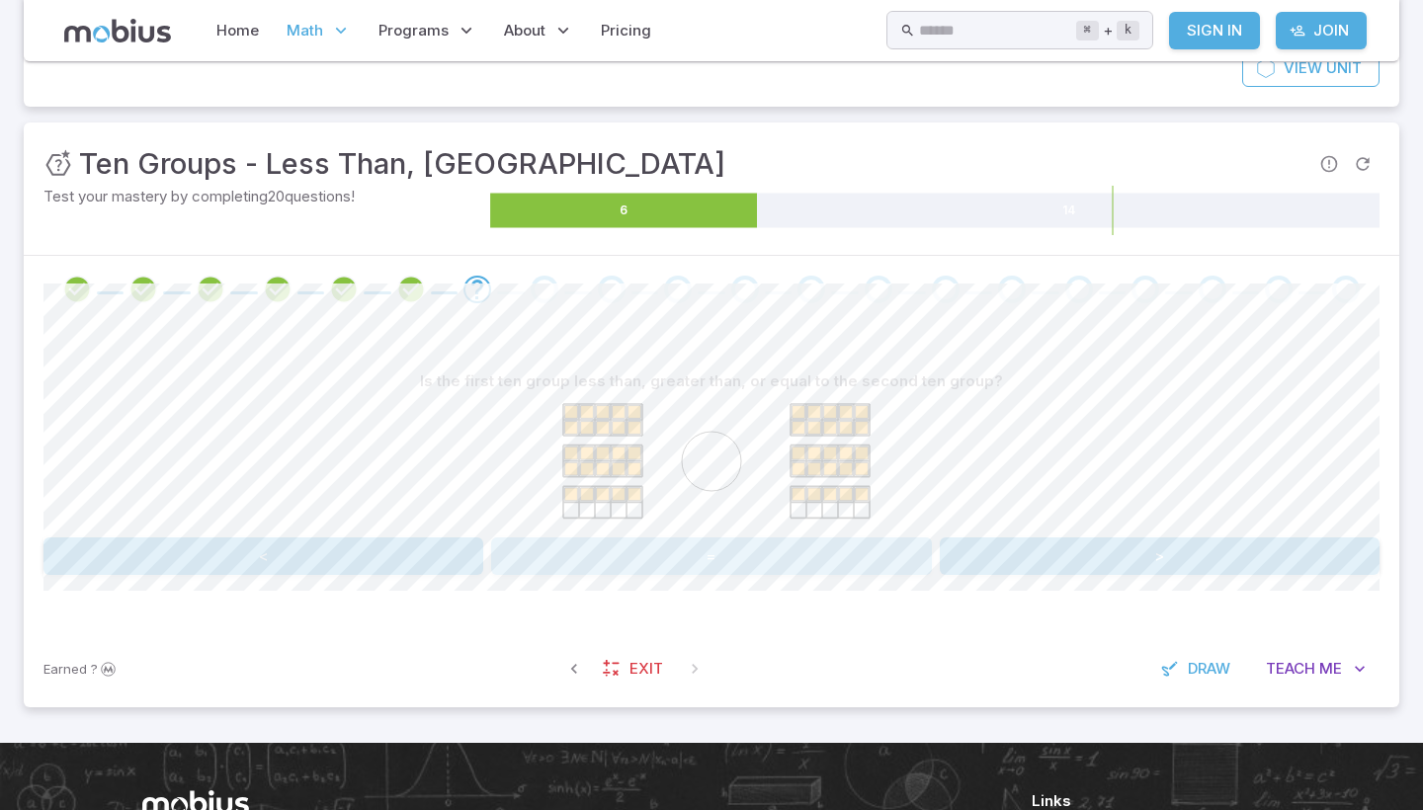
click at [668, 554] on button "=" at bounding box center [711, 557] width 440 height 38
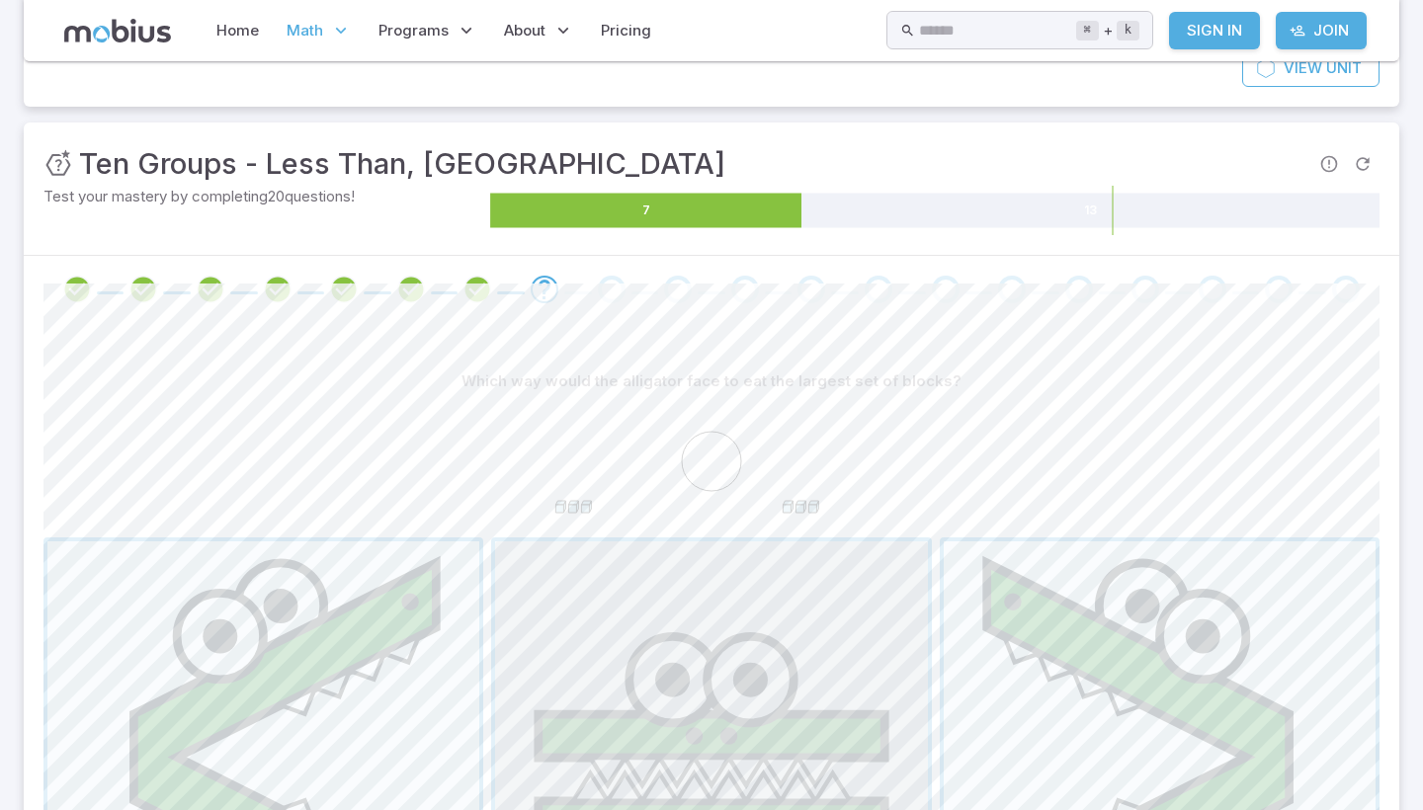
click at [668, 554] on span "button" at bounding box center [711, 758] width 432 height 432
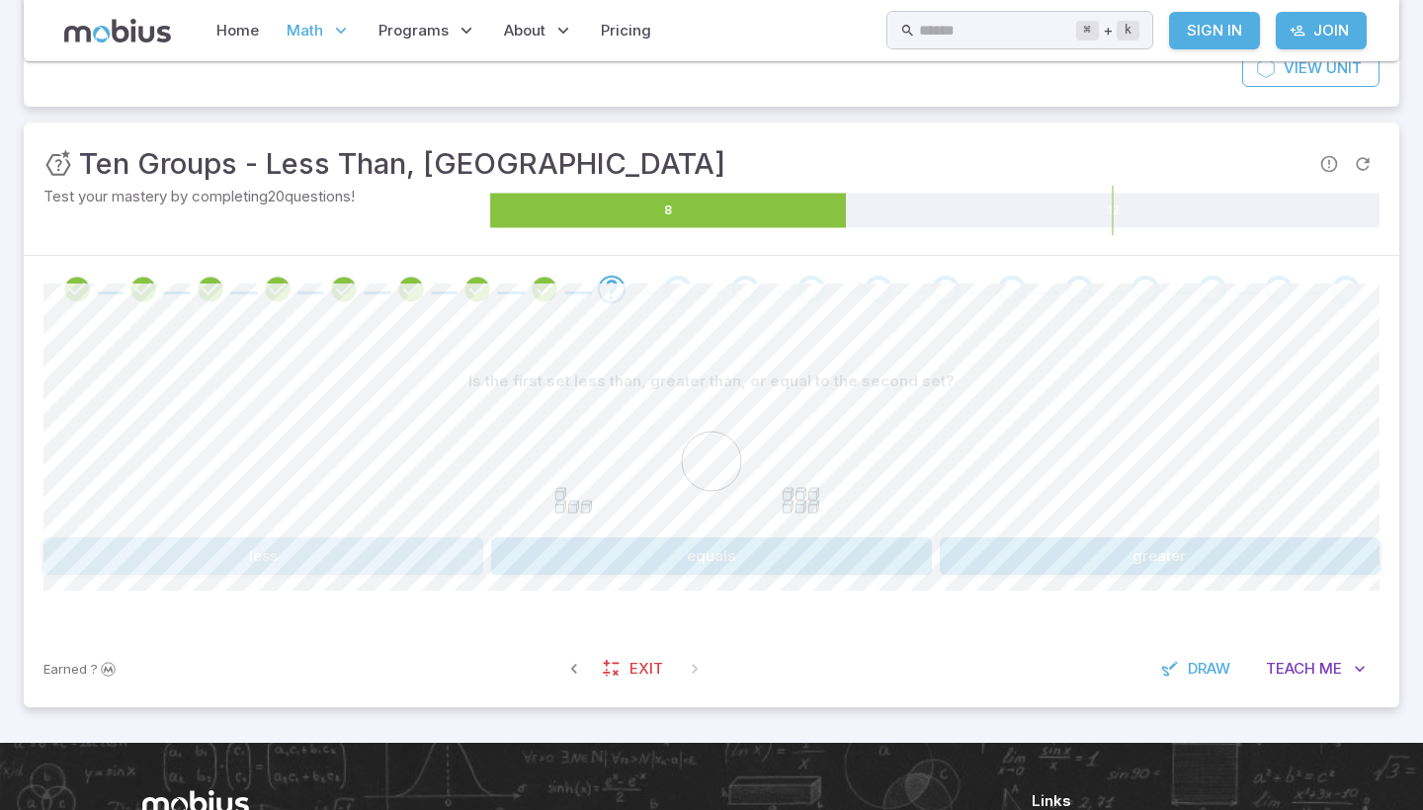
click at [338, 558] on button "less" at bounding box center [263, 557] width 440 height 38
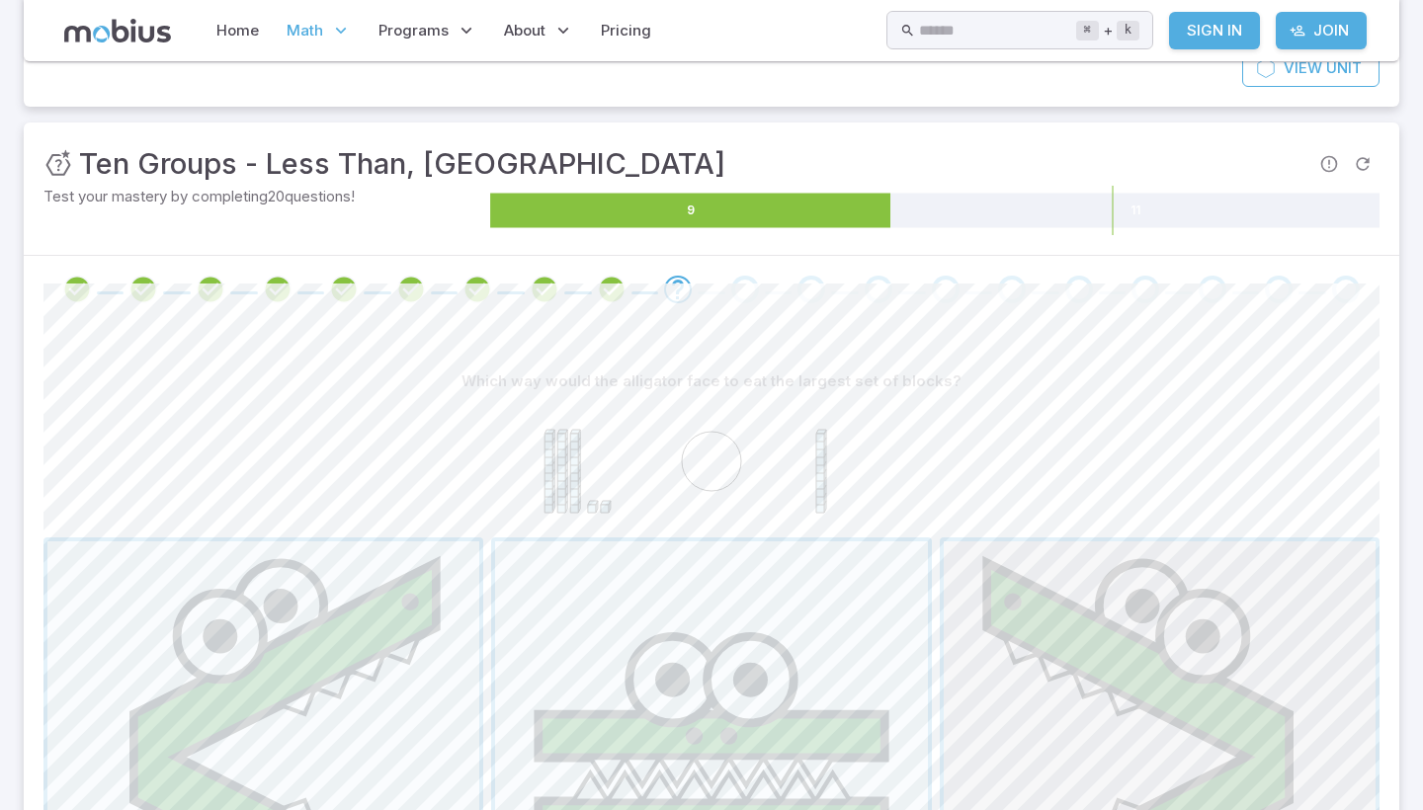
click at [1060, 714] on span "button" at bounding box center [1160, 758] width 432 height 432
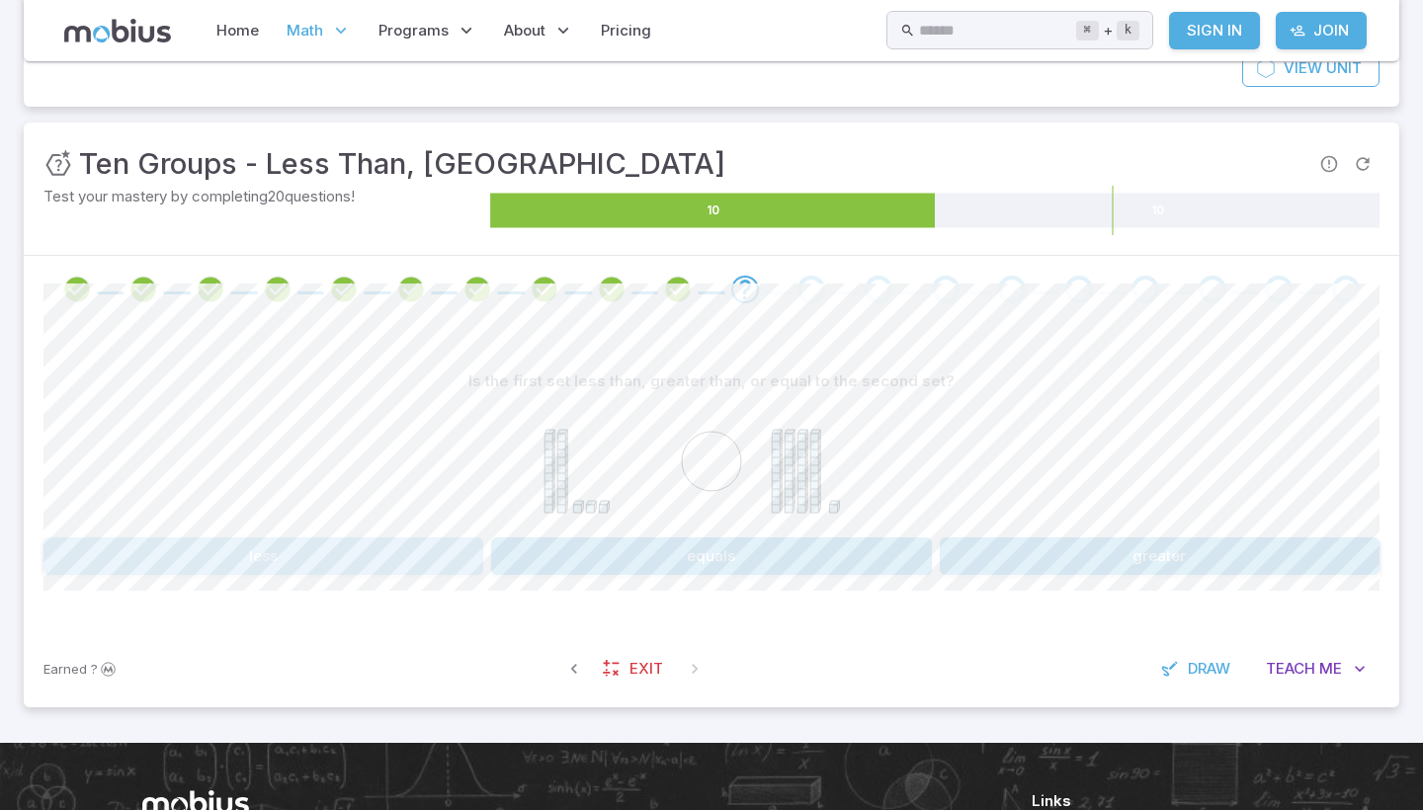
click at [372, 561] on button "less" at bounding box center [263, 557] width 440 height 38
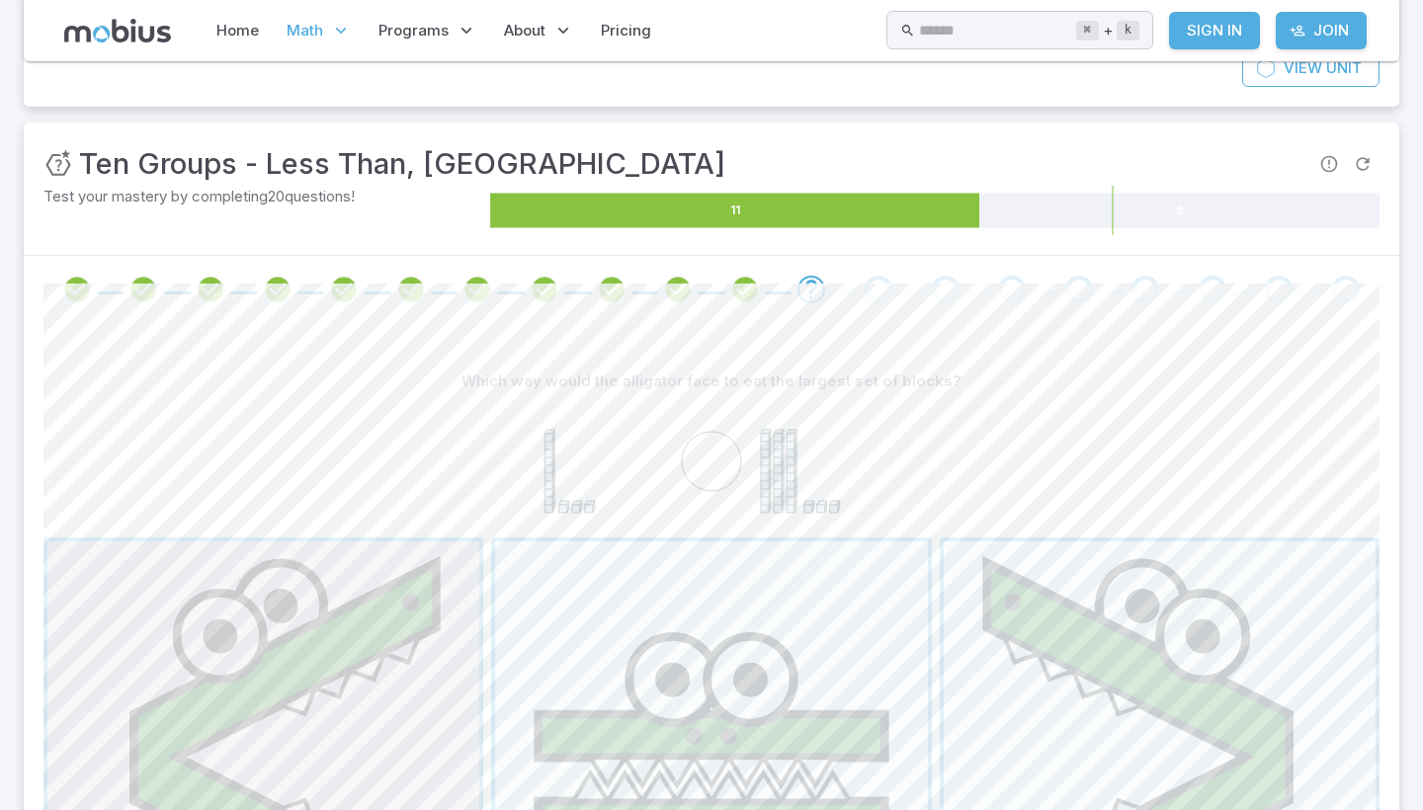
click at [341, 624] on span "button" at bounding box center [263, 758] width 432 height 432
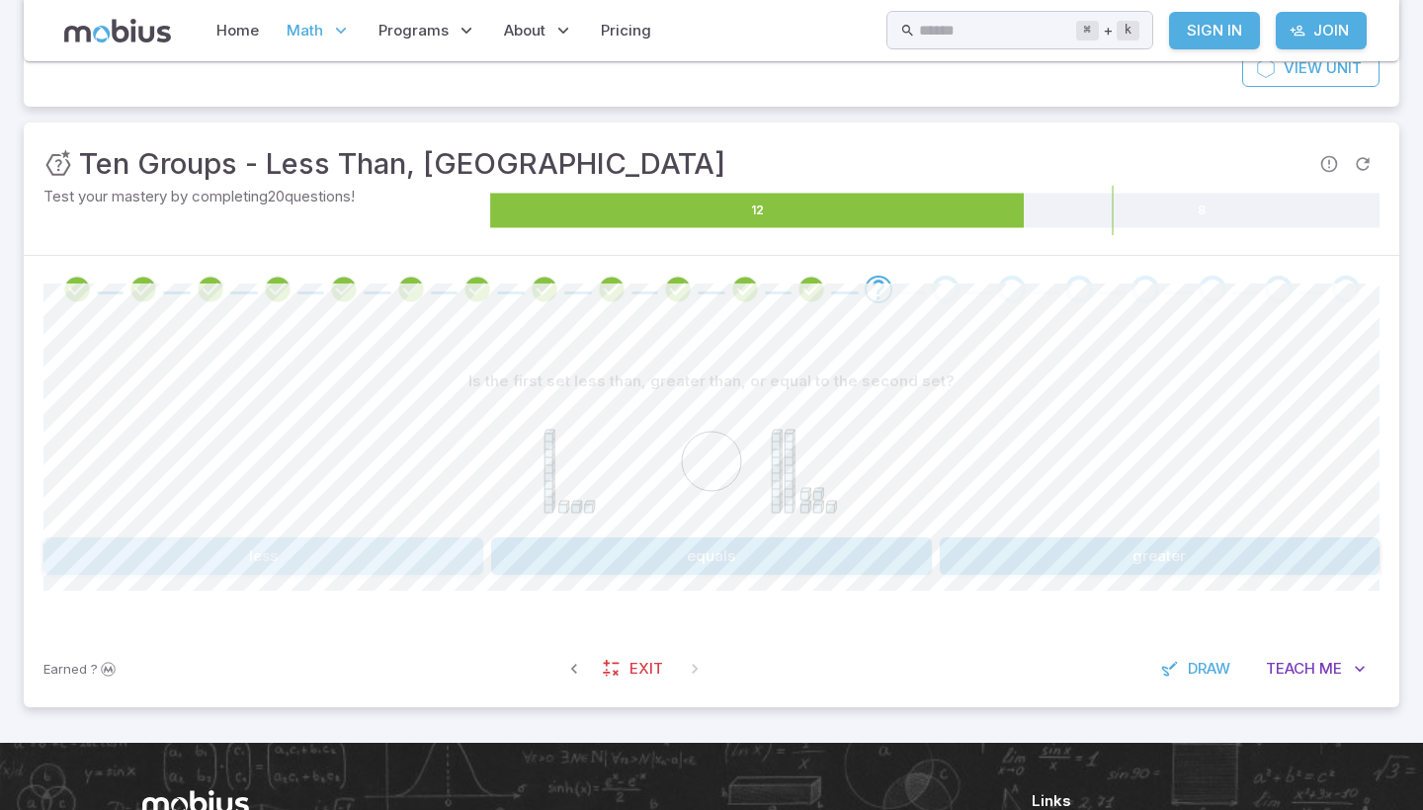
click at [301, 550] on button "less" at bounding box center [263, 557] width 440 height 38
click at [1051, 542] on button ">" at bounding box center [1160, 557] width 440 height 38
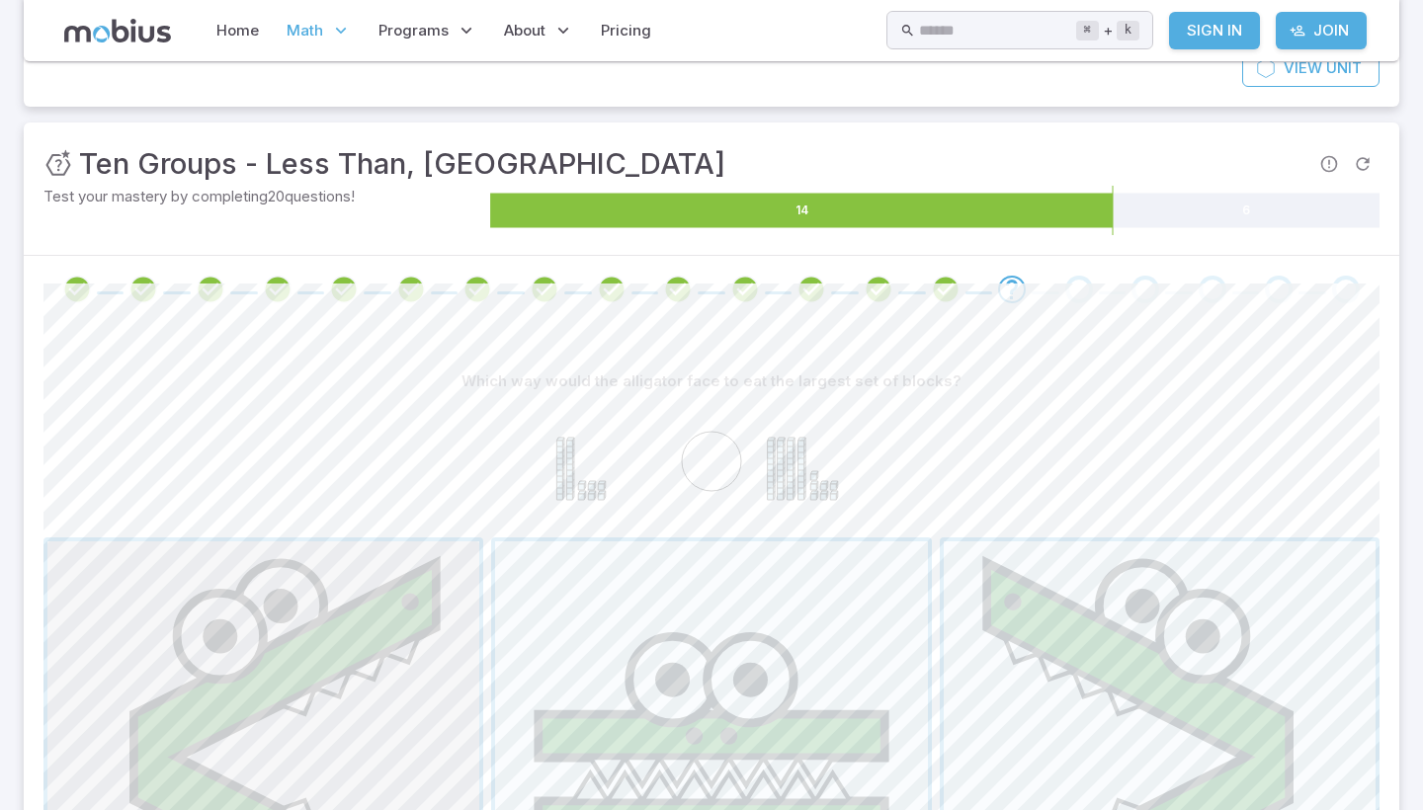
click at [366, 575] on span "button" at bounding box center [263, 758] width 432 height 432
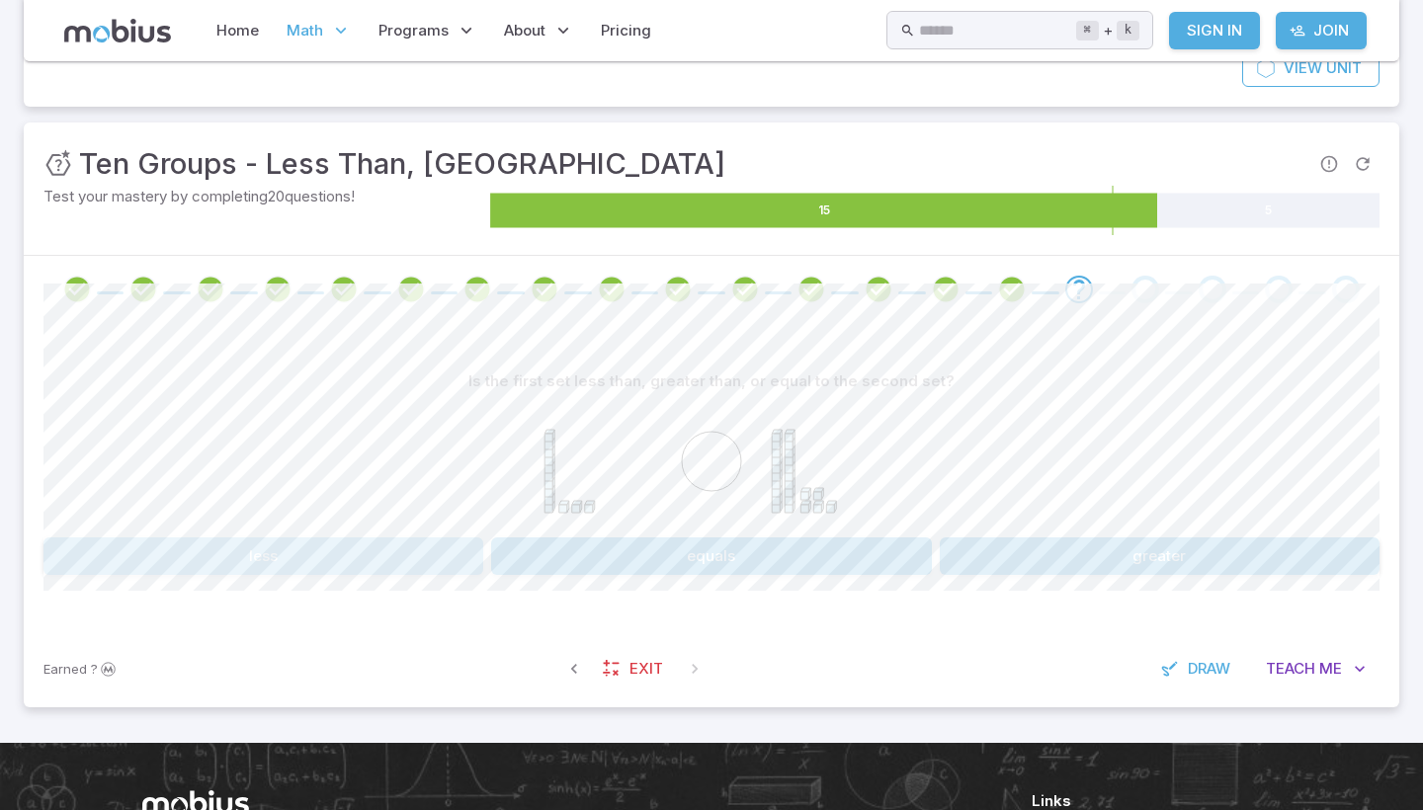
click at [375, 558] on button "less" at bounding box center [263, 557] width 440 height 38
click at [375, 558] on button "<" at bounding box center [263, 557] width 440 height 38
click at [1096, 561] on button "greater" at bounding box center [1160, 557] width 440 height 38
click at [1096, 559] on button "greater" at bounding box center [1160, 557] width 440 height 38
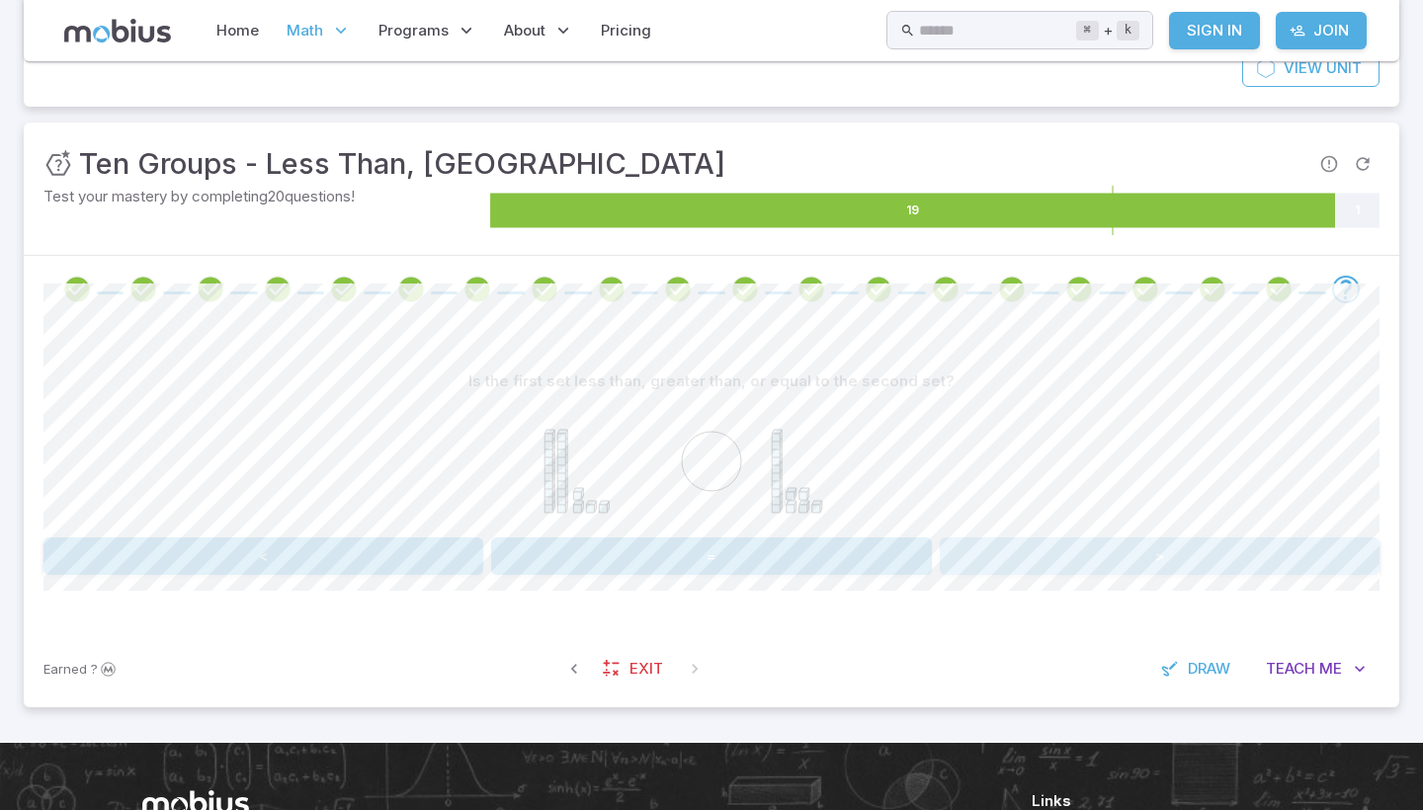
click at [1096, 559] on button ">" at bounding box center [1160, 557] width 440 height 38
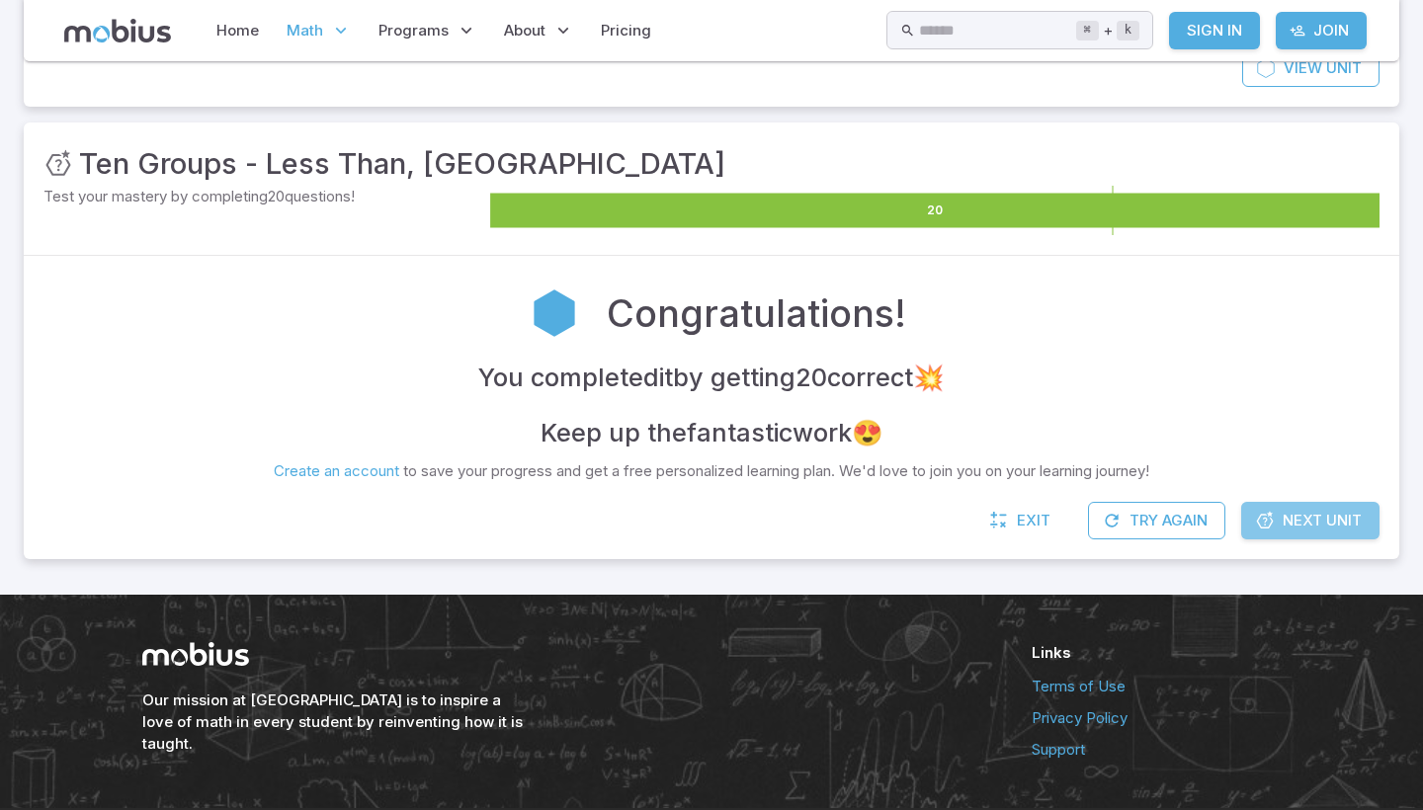
click at [1270, 514] on icon at bounding box center [1265, 521] width 20 height 20
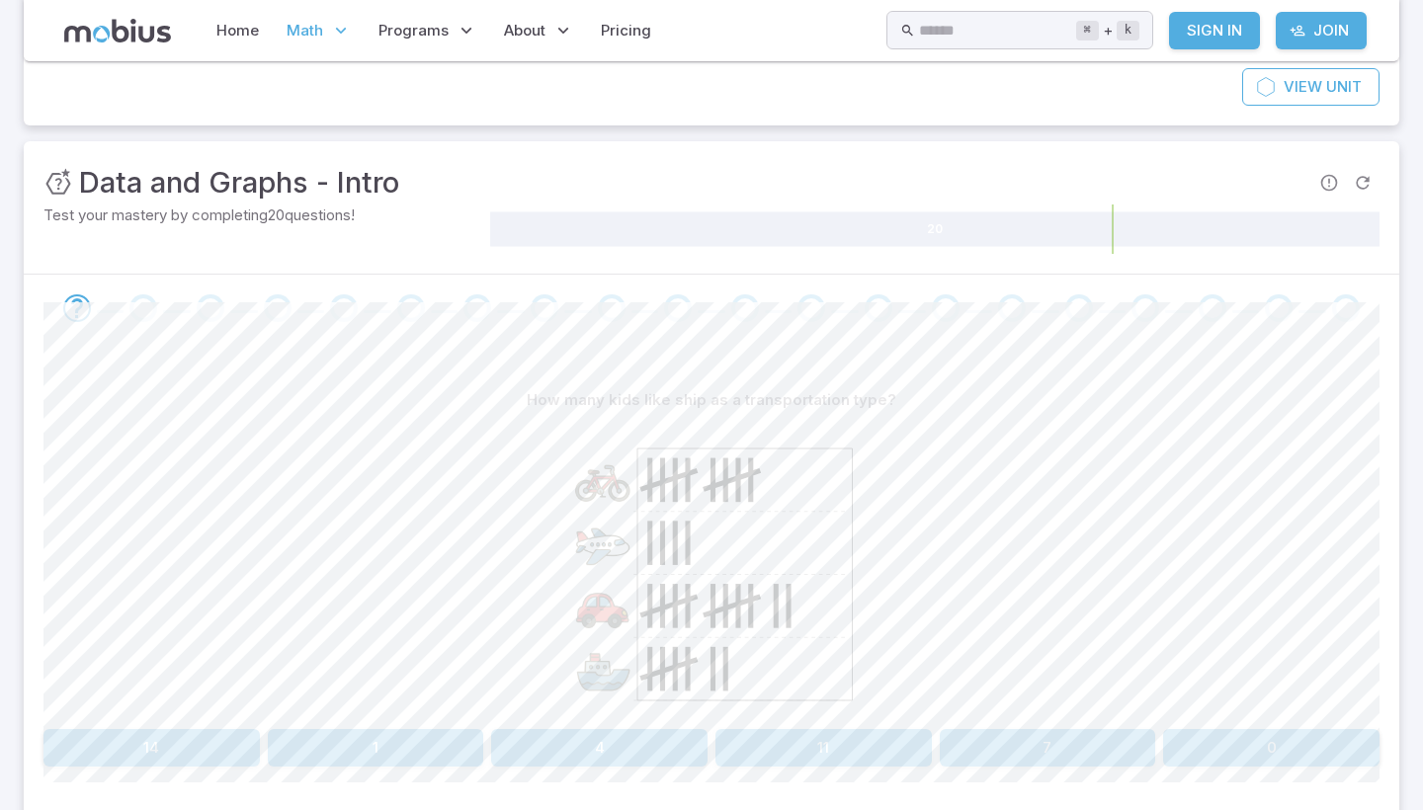
scroll to position [199, 0]
click at [645, 745] on button "4" at bounding box center [599, 748] width 216 height 38
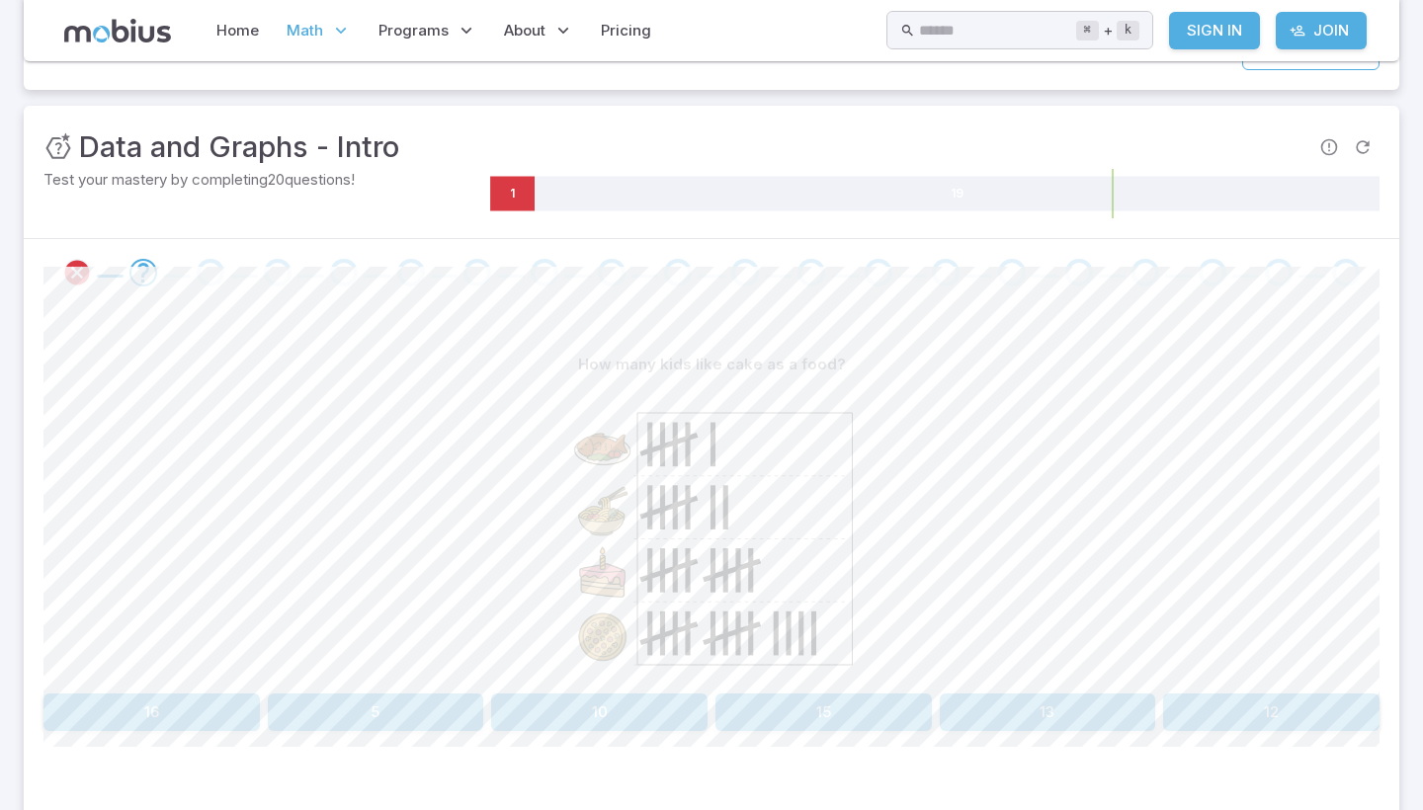
scroll to position [234, 0]
click at [616, 697] on button "10" at bounding box center [599, 713] width 216 height 38
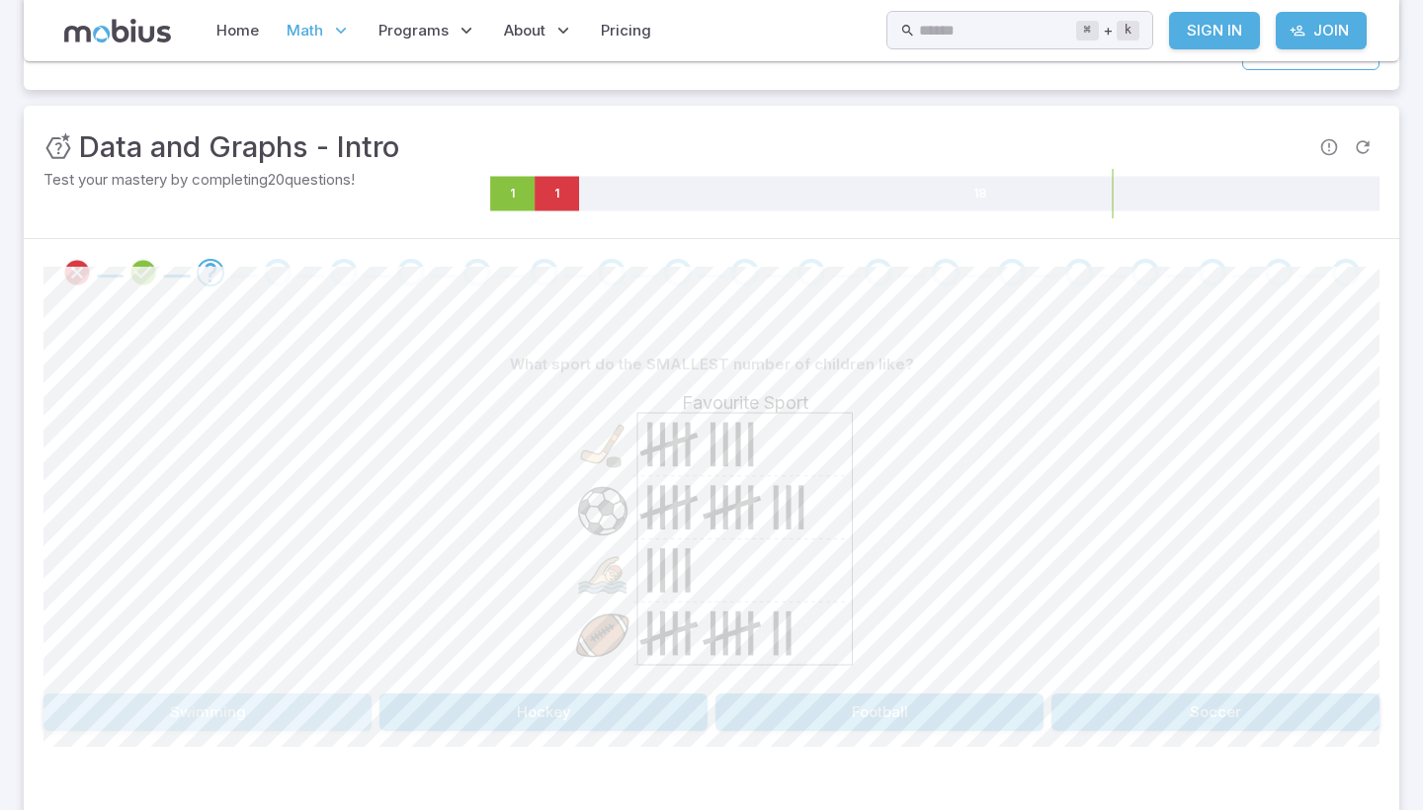
click at [131, 711] on button "Swimming" at bounding box center [207, 713] width 328 height 38
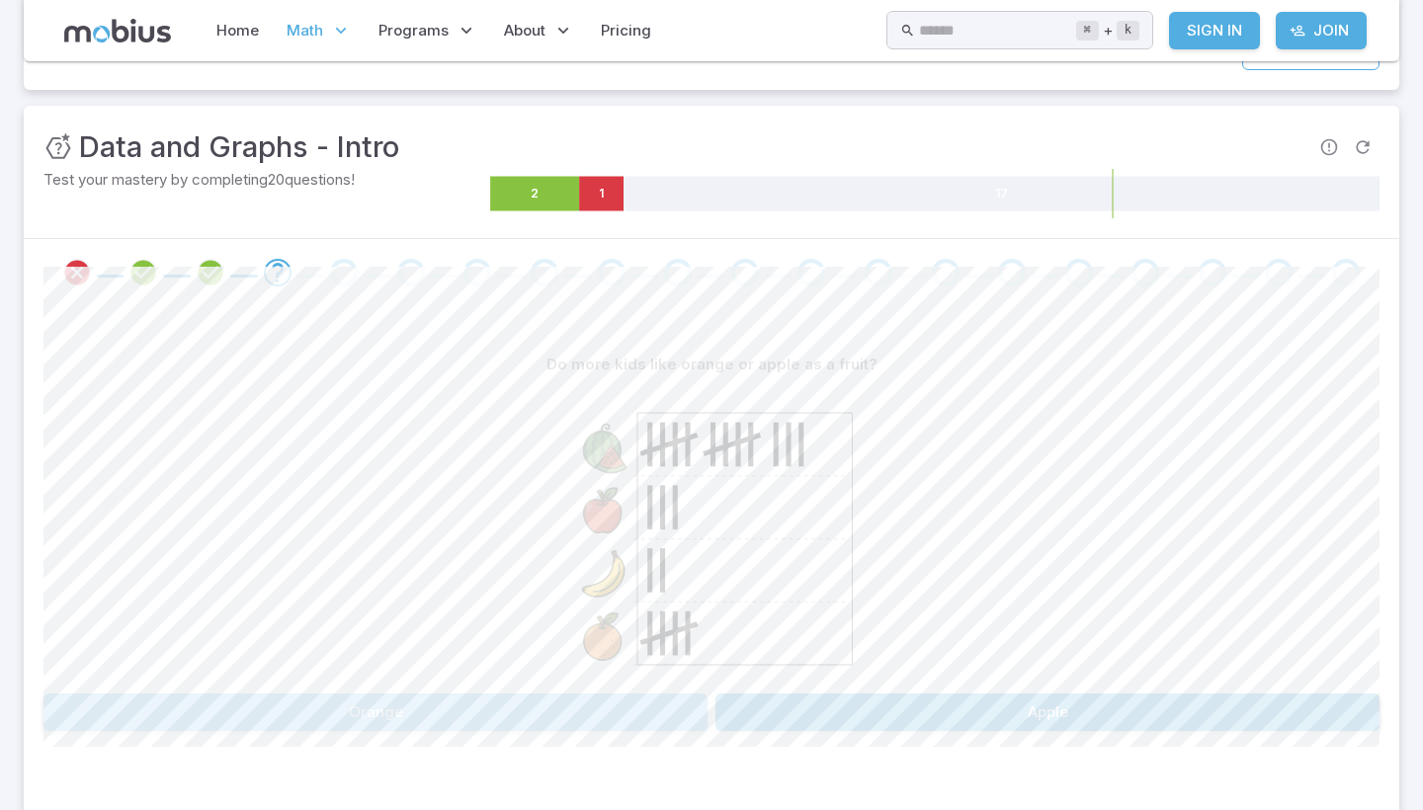
click at [610, 694] on button "Orange" at bounding box center [375, 713] width 664 height 38
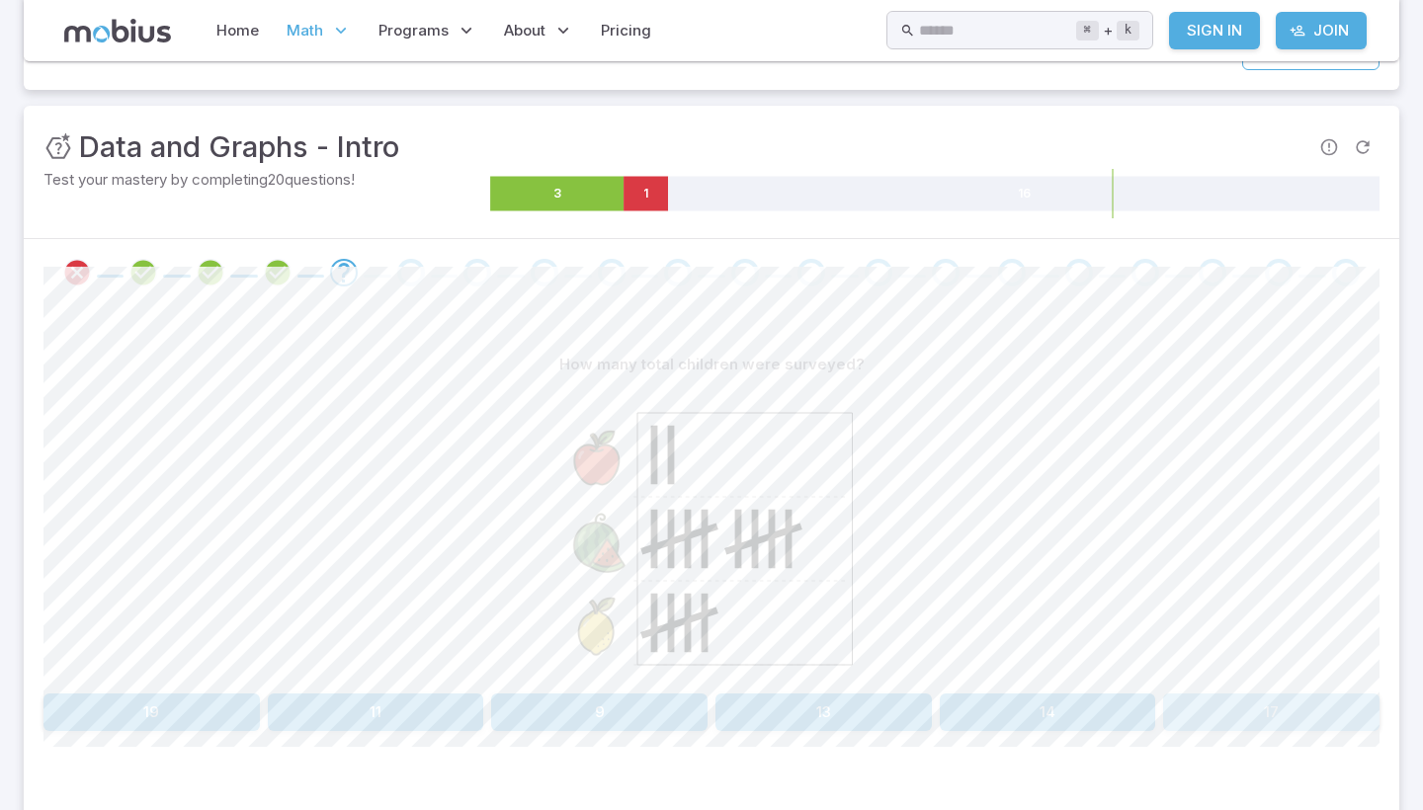
click at [1280, 707] on button "17" at bounding box center [1271, 713] width 216 height 38
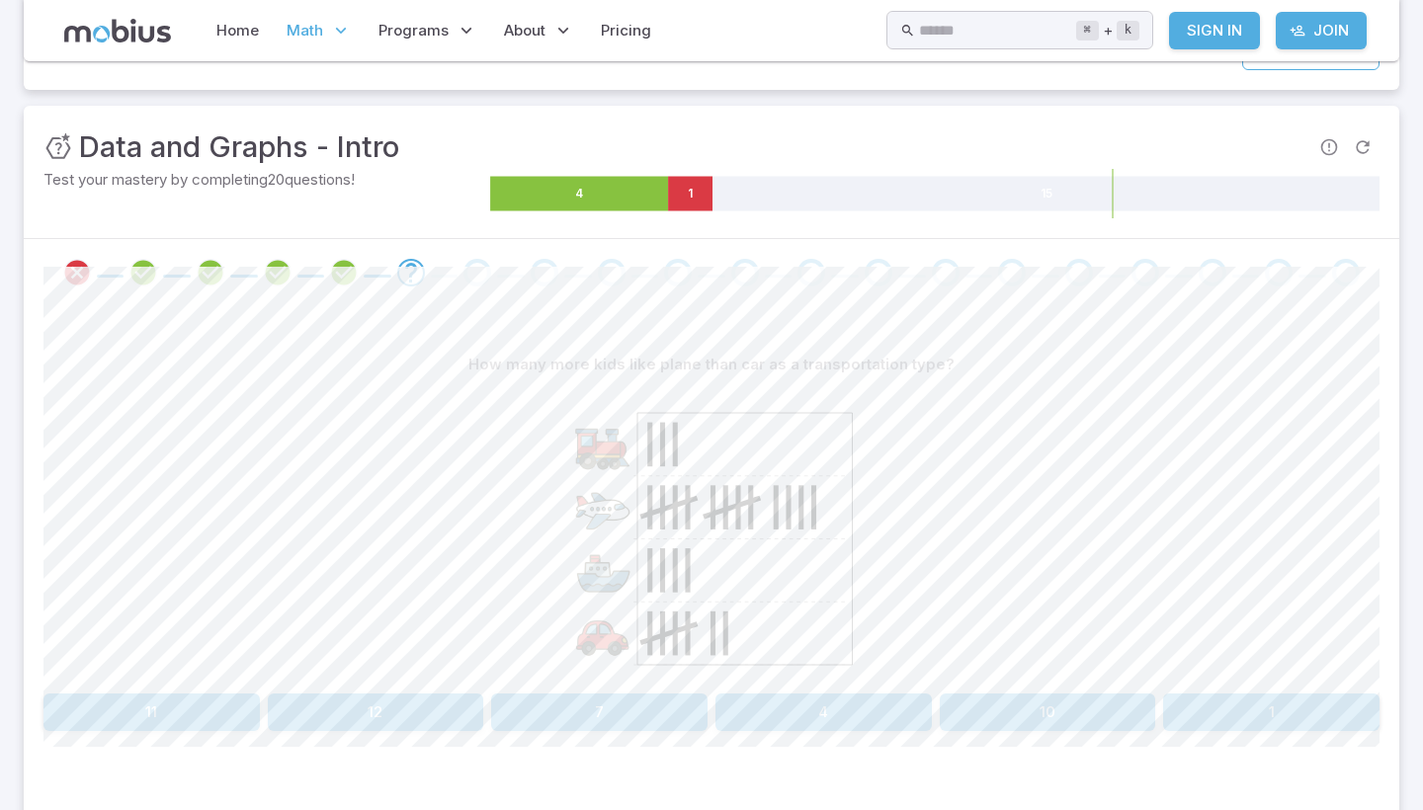
click at [1114, 518] on div at bounding box center [711, 534] width 1336 height 302
click at [578, 694] on button "7" at bounding box center [599, 713] width 216 height 38
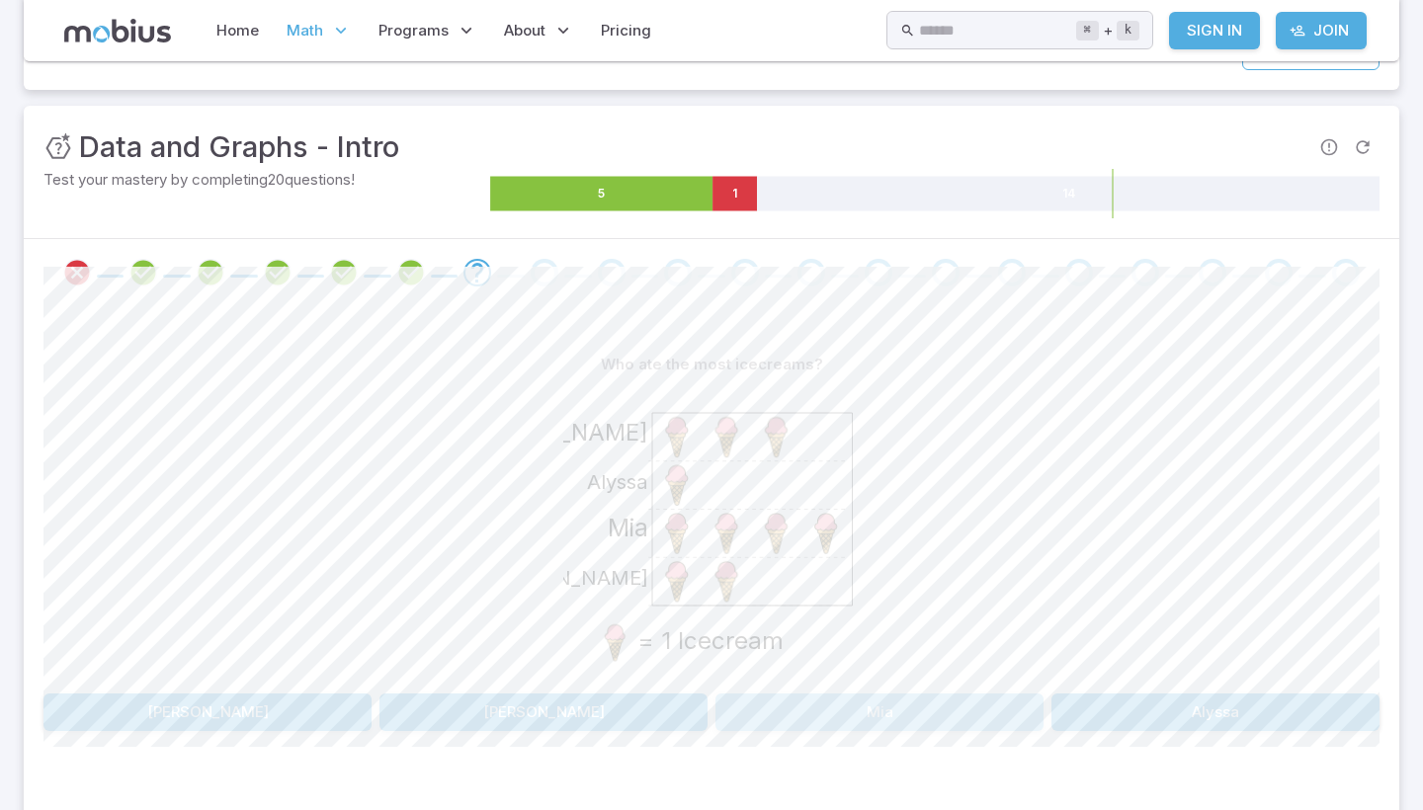
click at [889, 701] on button "Mia" at bounding box center [880, 713] width 328 height 38
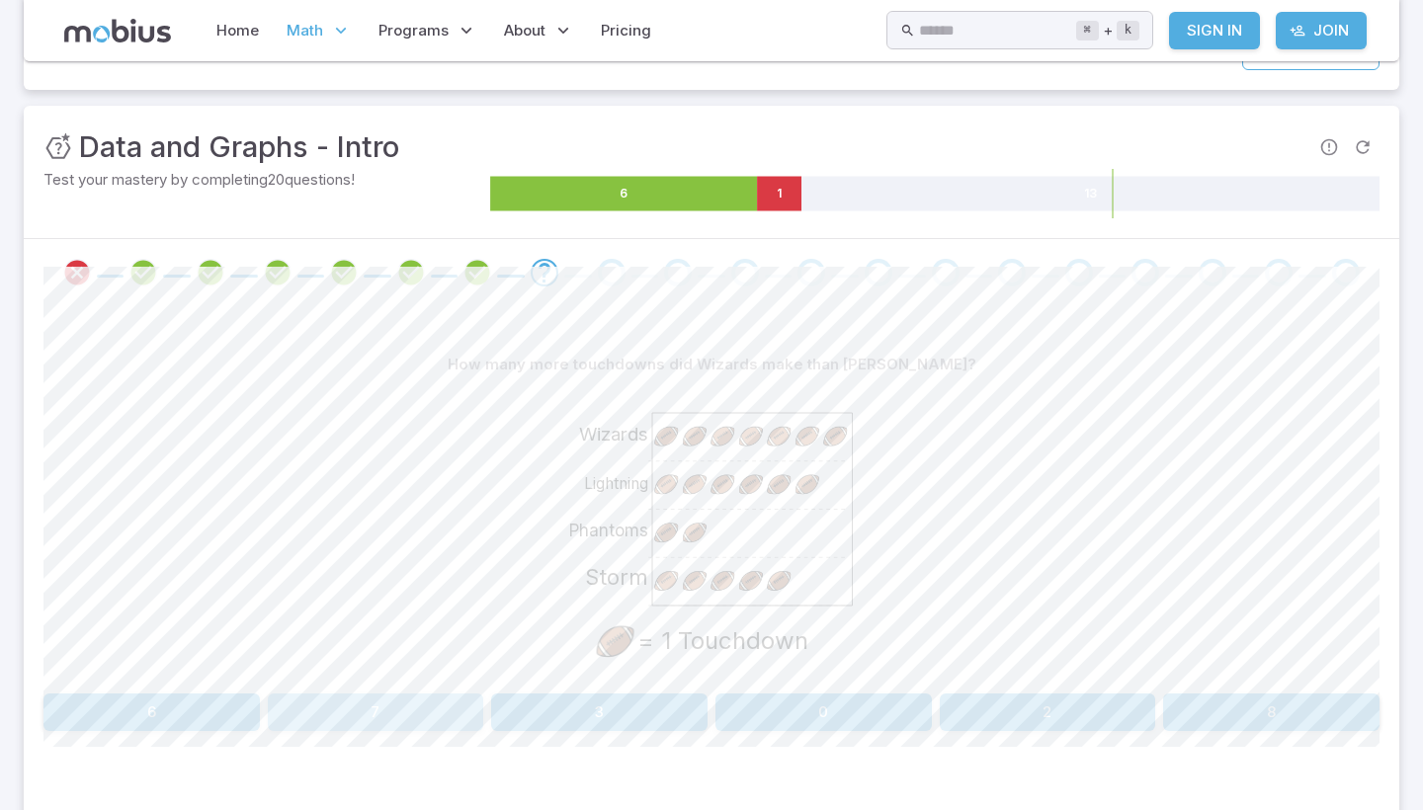
click at [403, 704] on button "7" at bounding box center [376, 713] width 216 height 38
click at [576, 719] on button "[DATE]" at bounding box center [375, 713] width 664 height 38
click at [376, 711] on button "5" at bounding box center [376, 713] width 216 height 38
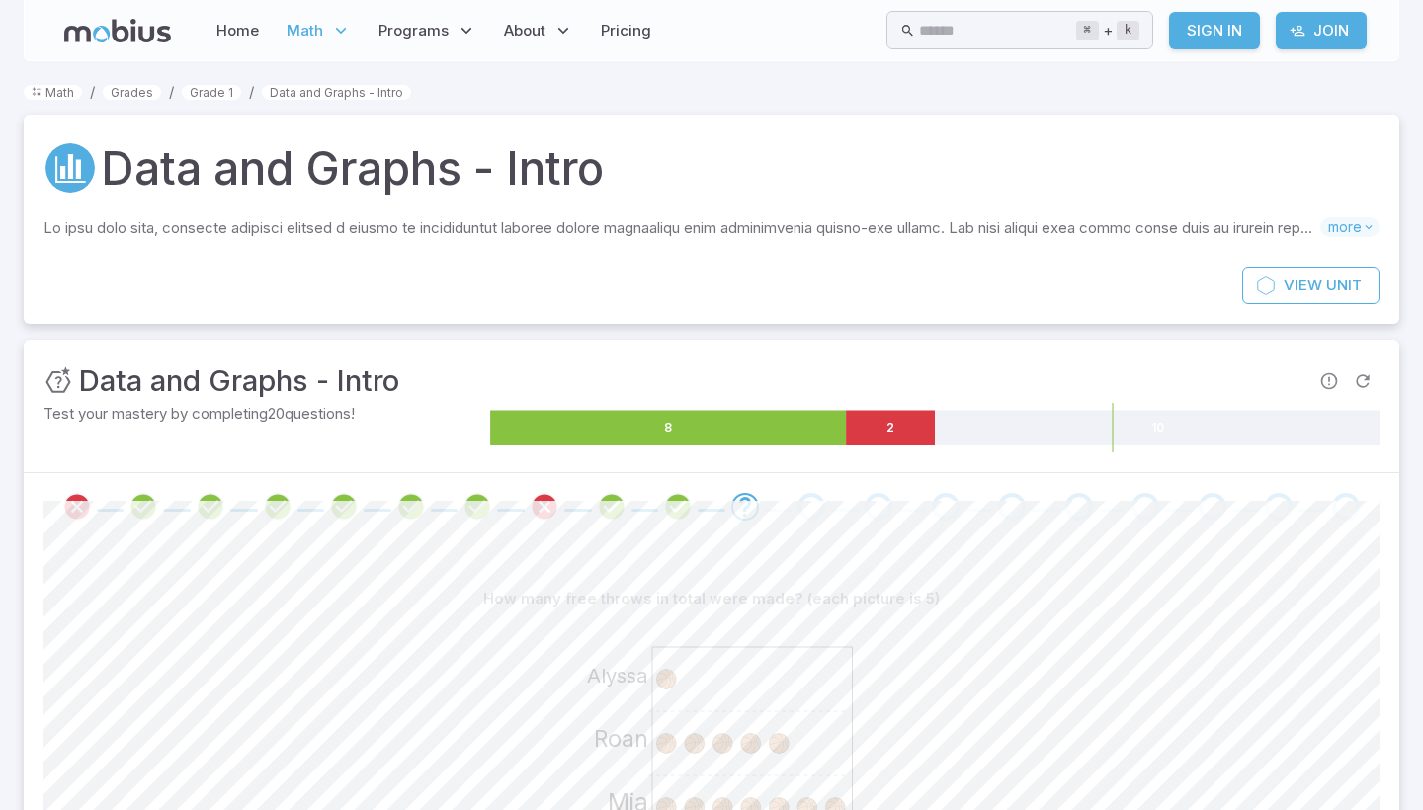
scroll to position [0, 0]
click at [1356, 236] on span "more" at bounding box center [1349, 227] width 59 height 20
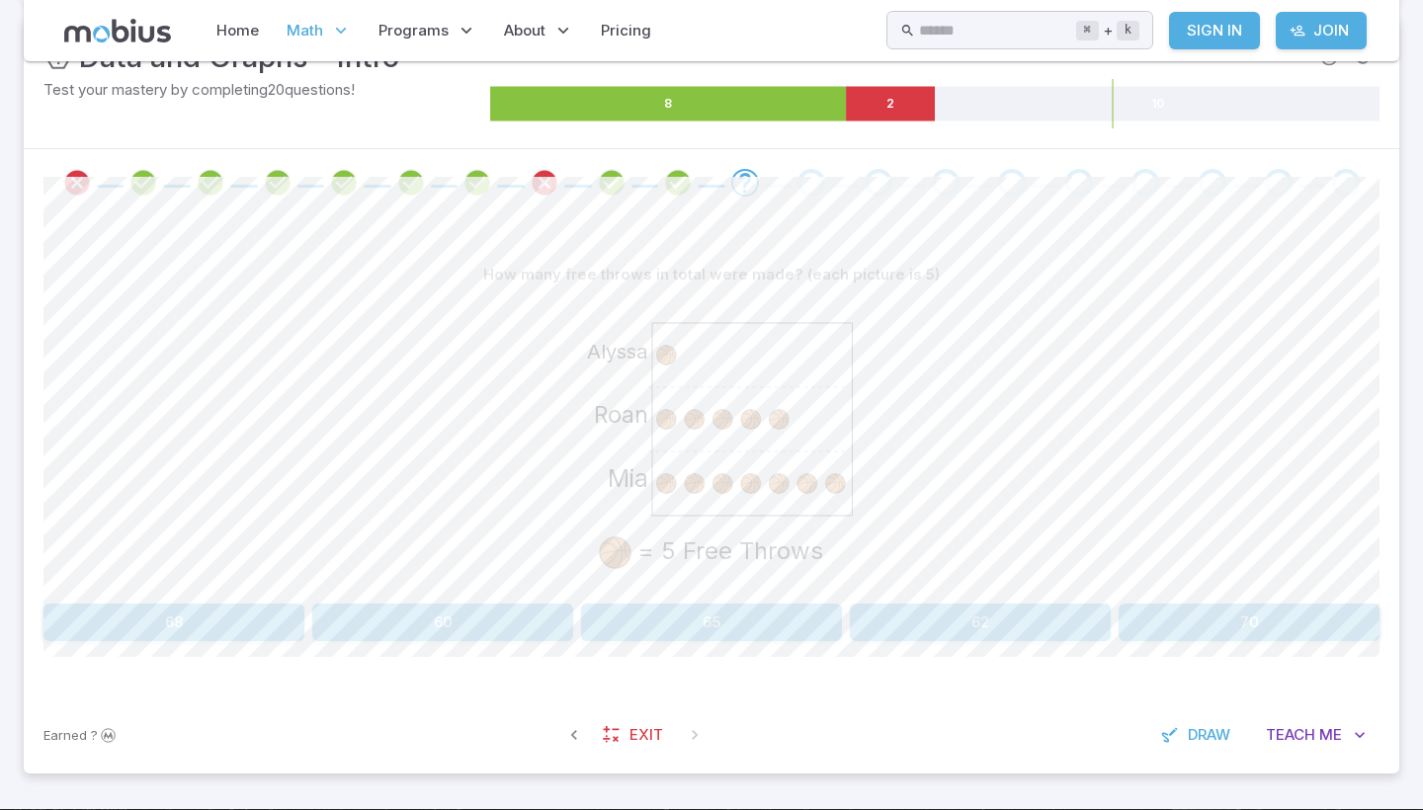
scroll to position [558, 0]
